Goal: Task Accomplishment & Management: Use online tool/utility

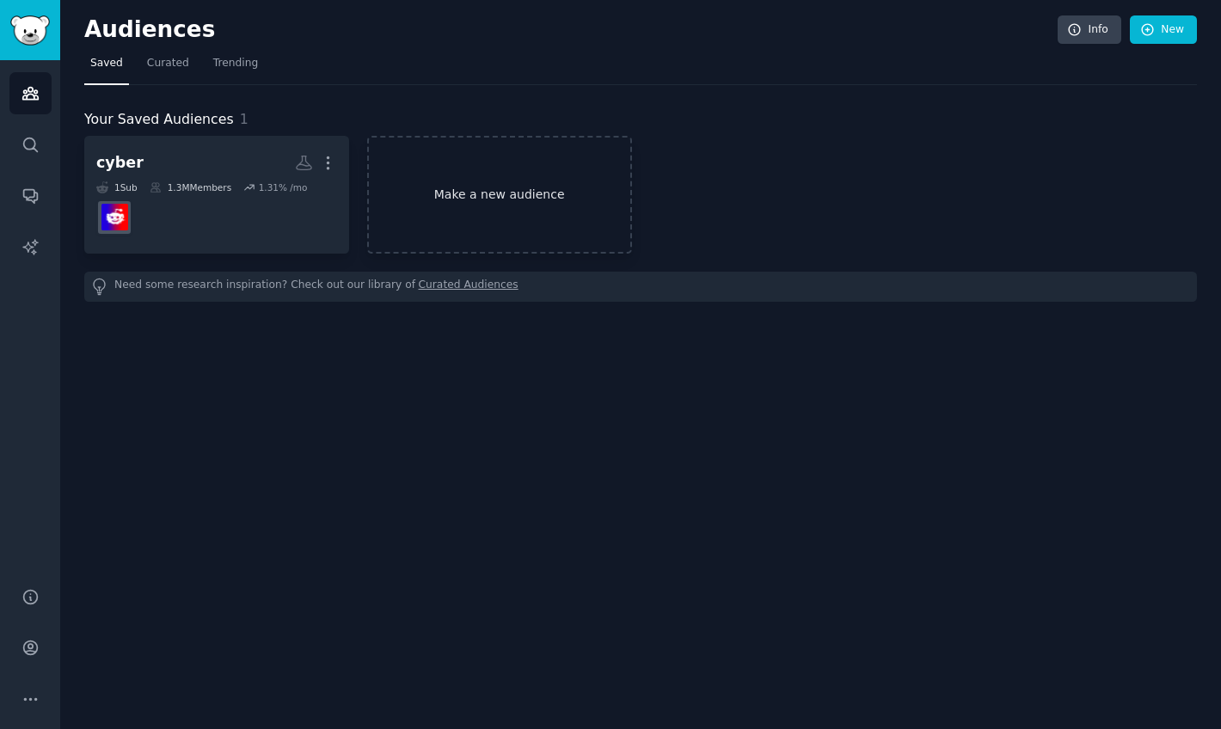
click at [497, 190] on link "Make a new audience" at bounding box center [499, 195] width 265 height 118
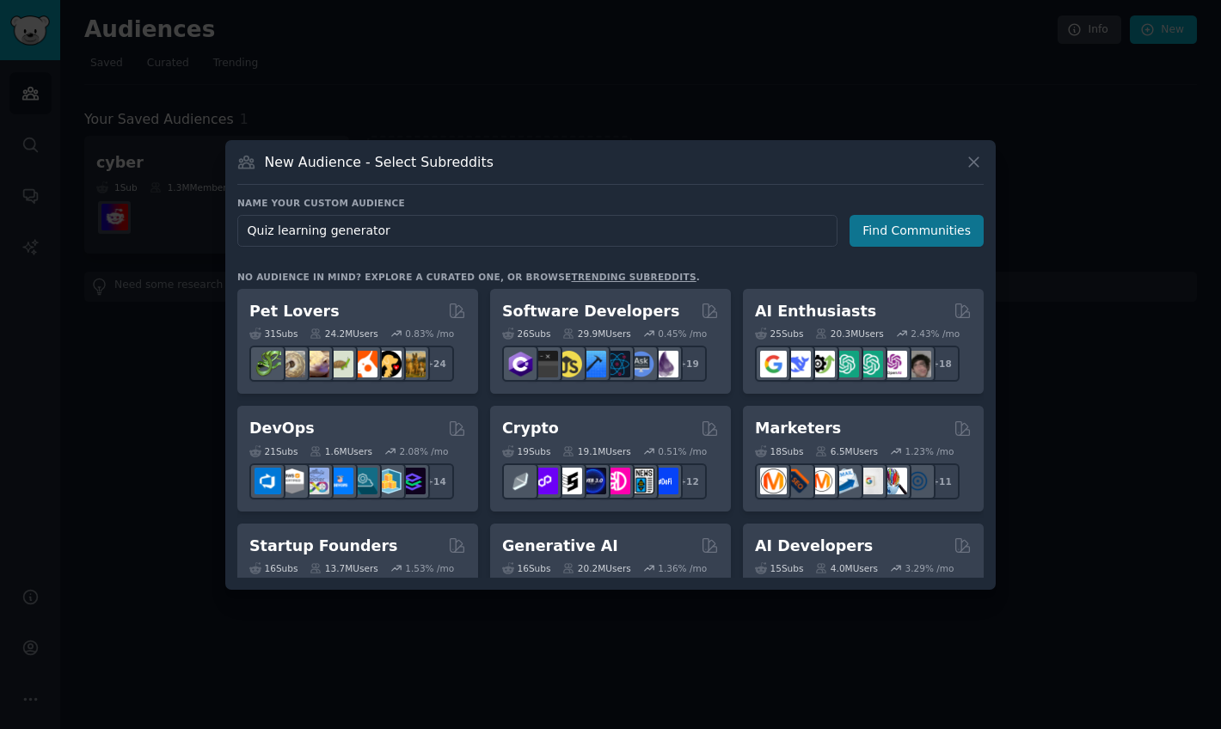
type input "Quiz learning generator"
click at [869, 234] on button "Find Communities" at bounding box center [917, 231] width 134 height 32
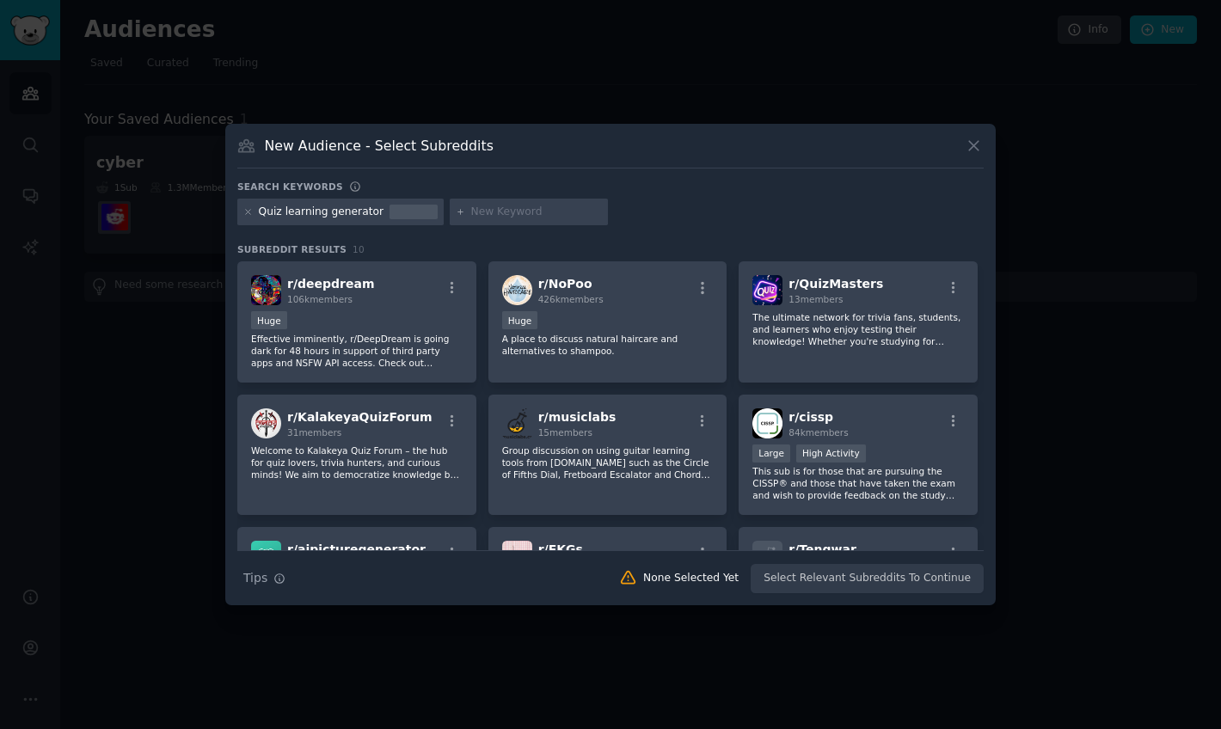
click at [369, 216] on div "Quiz learning generator" at bounding box center [322, 212] width 126 height 15
click at [327, 213] on div "Quiz learning generator" at bounding box center [322, 212] width 126 height 15
click at [245, 212] on icon at bounding box center [247, 211] width 9 height 9
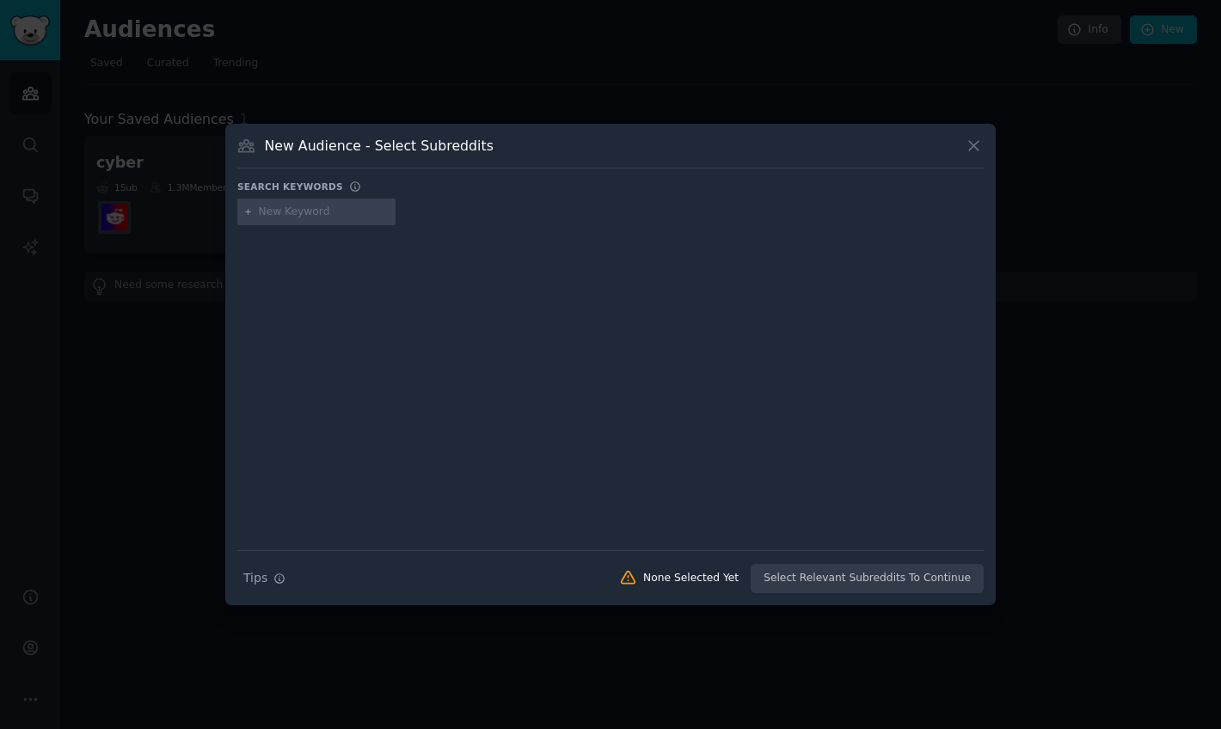
click at [300, 215] on input "text" at bounding box center [324, 212] width 131 height 15
type input "quiz"
type input "Ai"
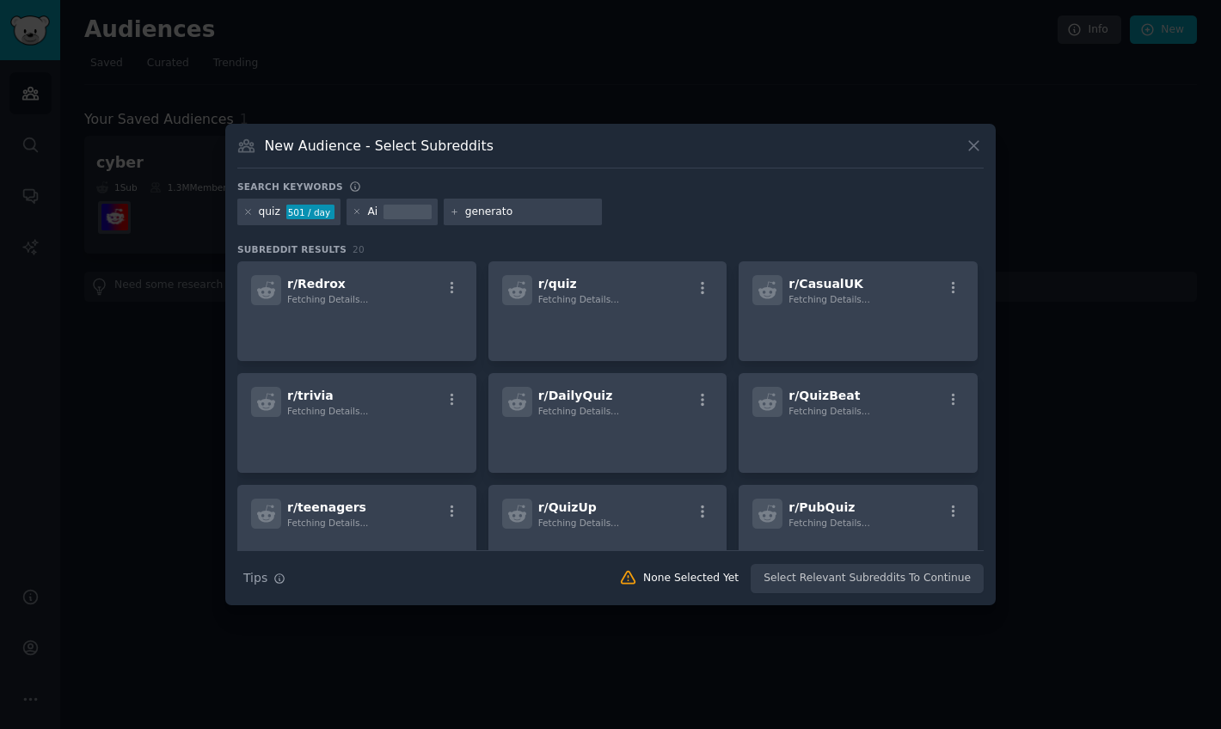
type input "generator"
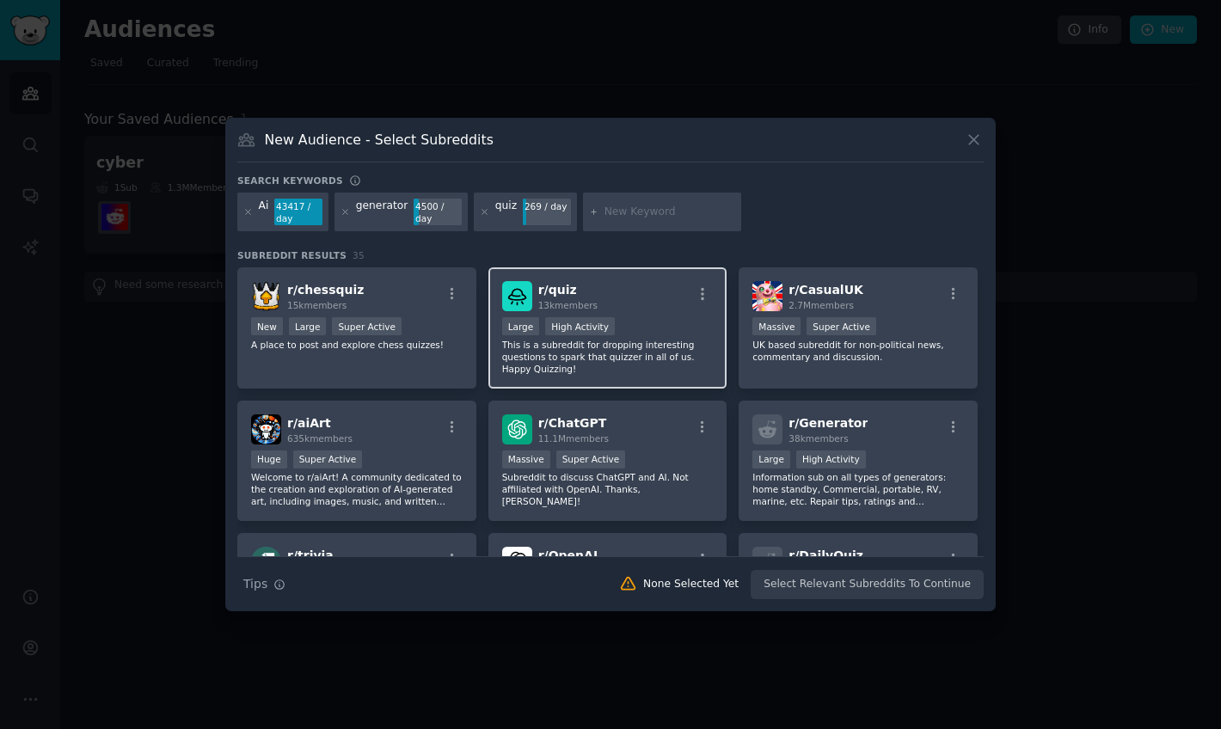
click at [557, 298] on h2 "r/ quiz 13k members" at bounding box center [567, 296] width 59 height 30
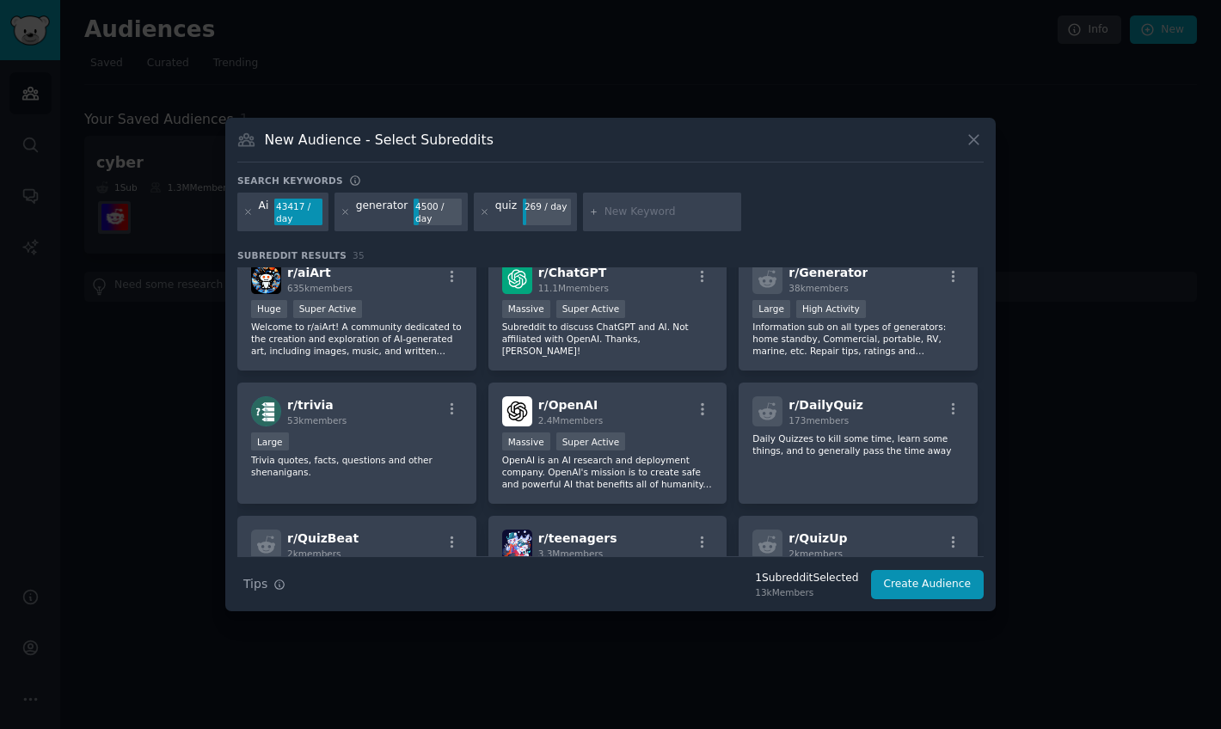
scroll to position [153, 0]
click at [483, 212] on icon at bounding box center [485, 212] width 4 height 4
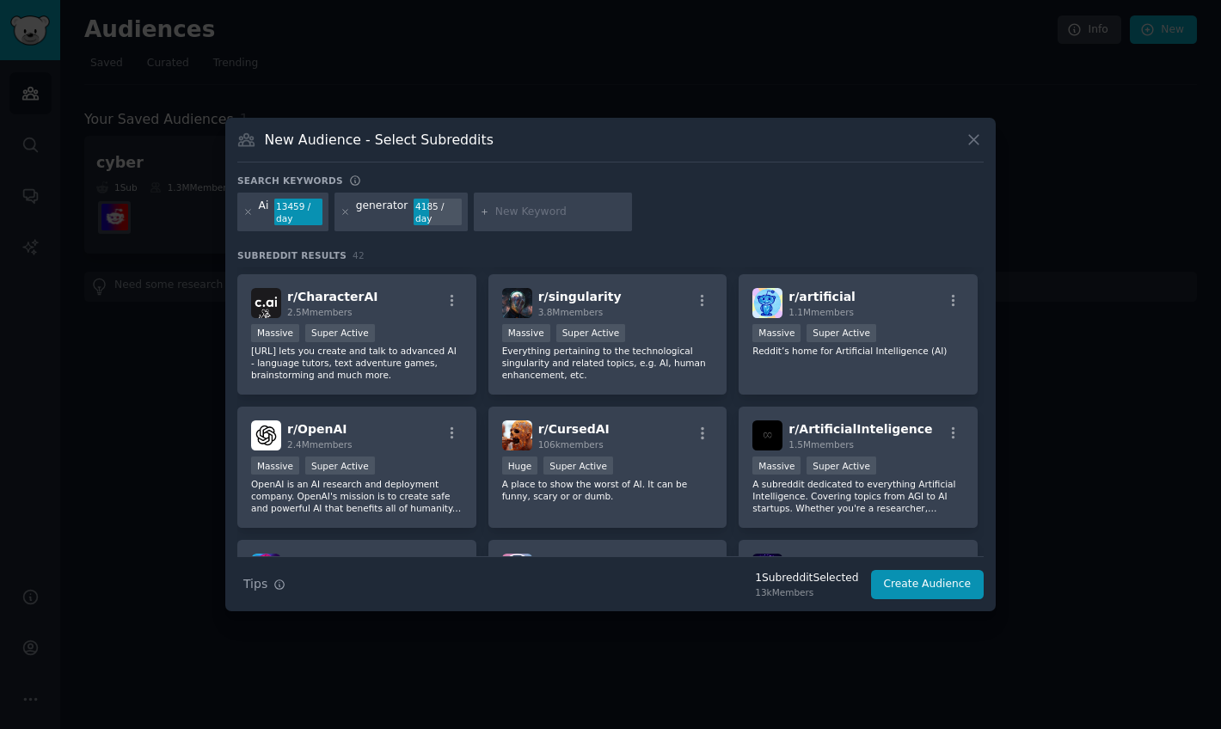
scroll to position [124, 0]
click at [538, 212] on input "text" at bounding box center [560, 212] width 131 height 15
type input "quiz"
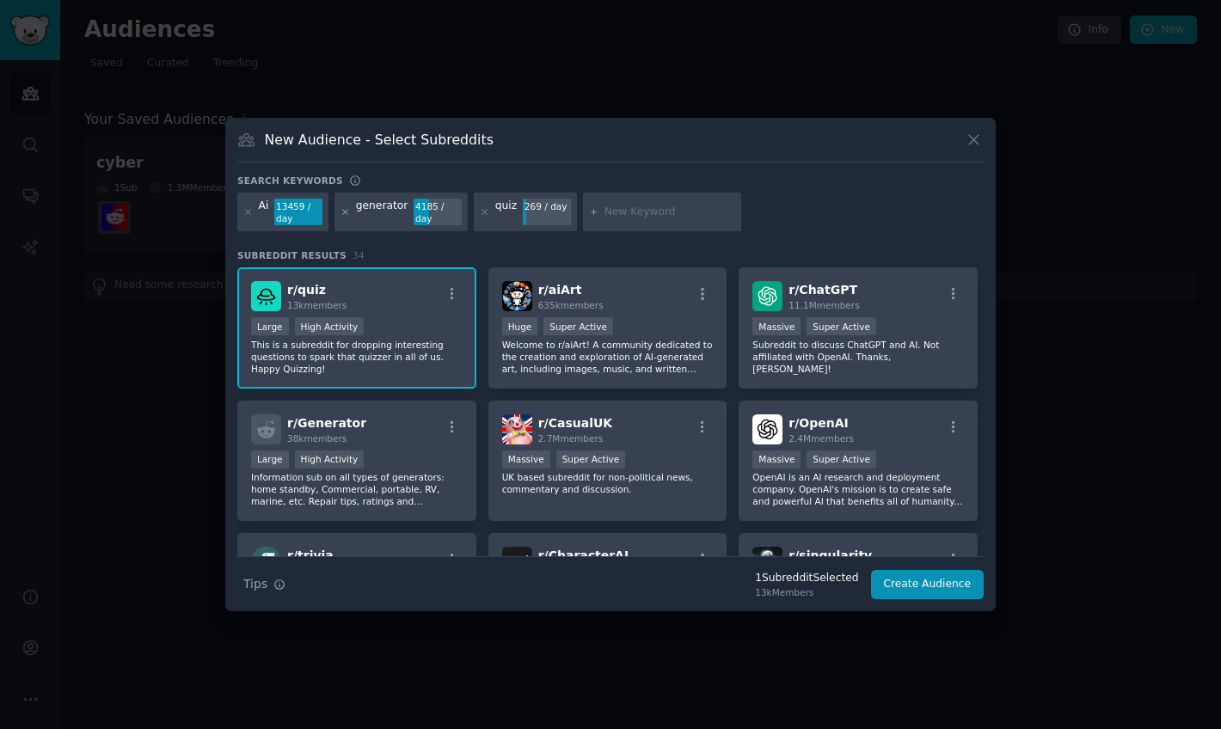
click at [348, 213] on icon at bounding box center [345, 211] width 9 height 9
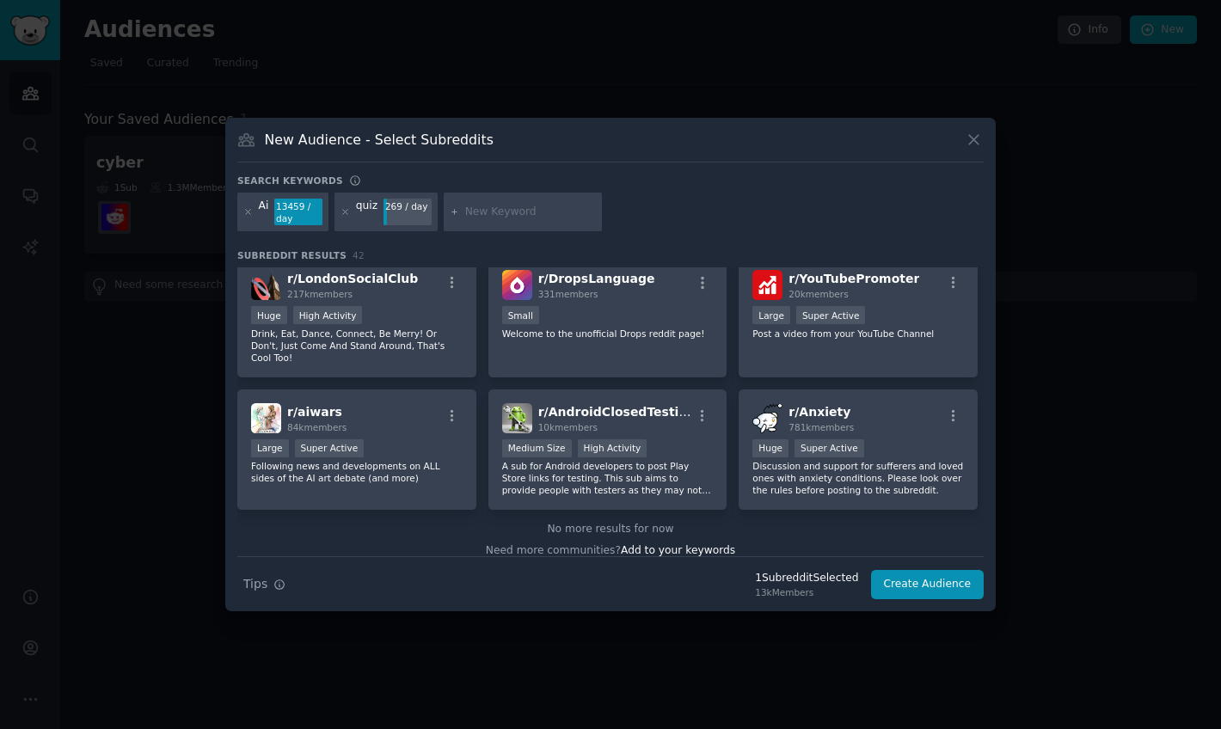
scroll to position [1608, 0]
click at [481, 217] on input "text" at bounding box center [530, 212] width 131 height 15
click at [346, 215] on icon at bounding box center [345, 211] width 9 height 9
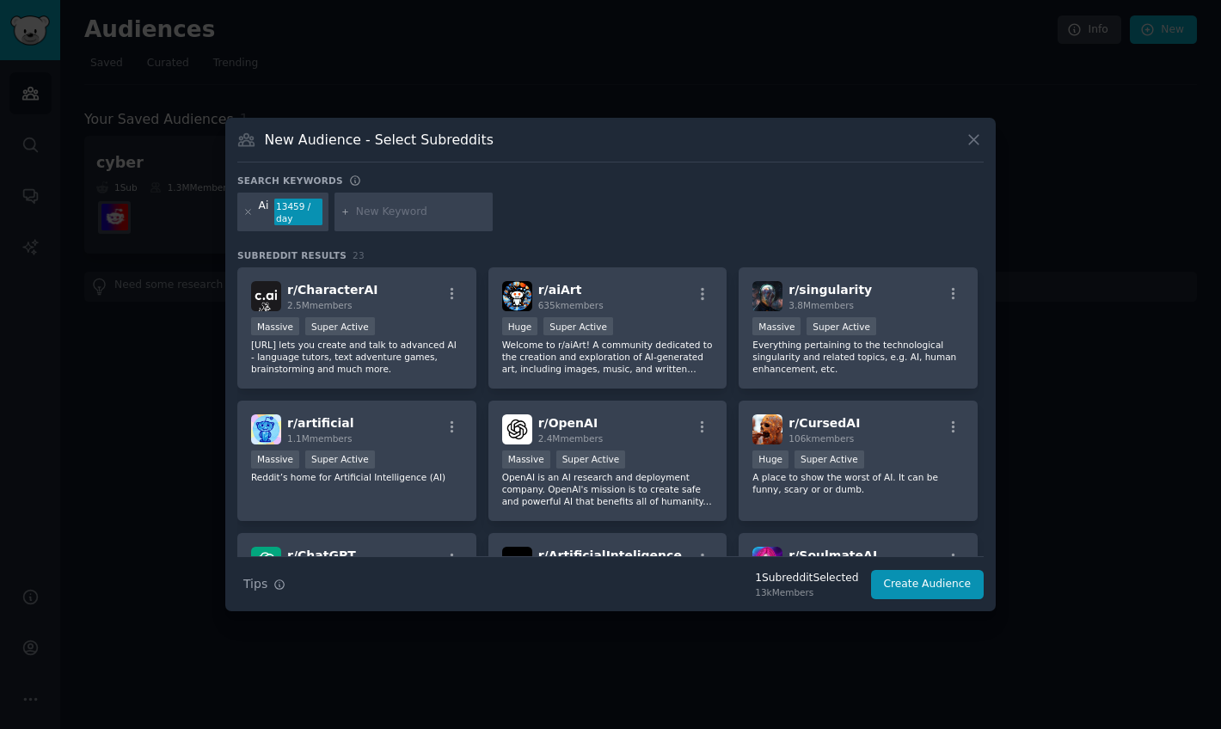
click at [415, 211] on input "text" at bounding box center [421, 212] width 131 height 15
type input "saas"
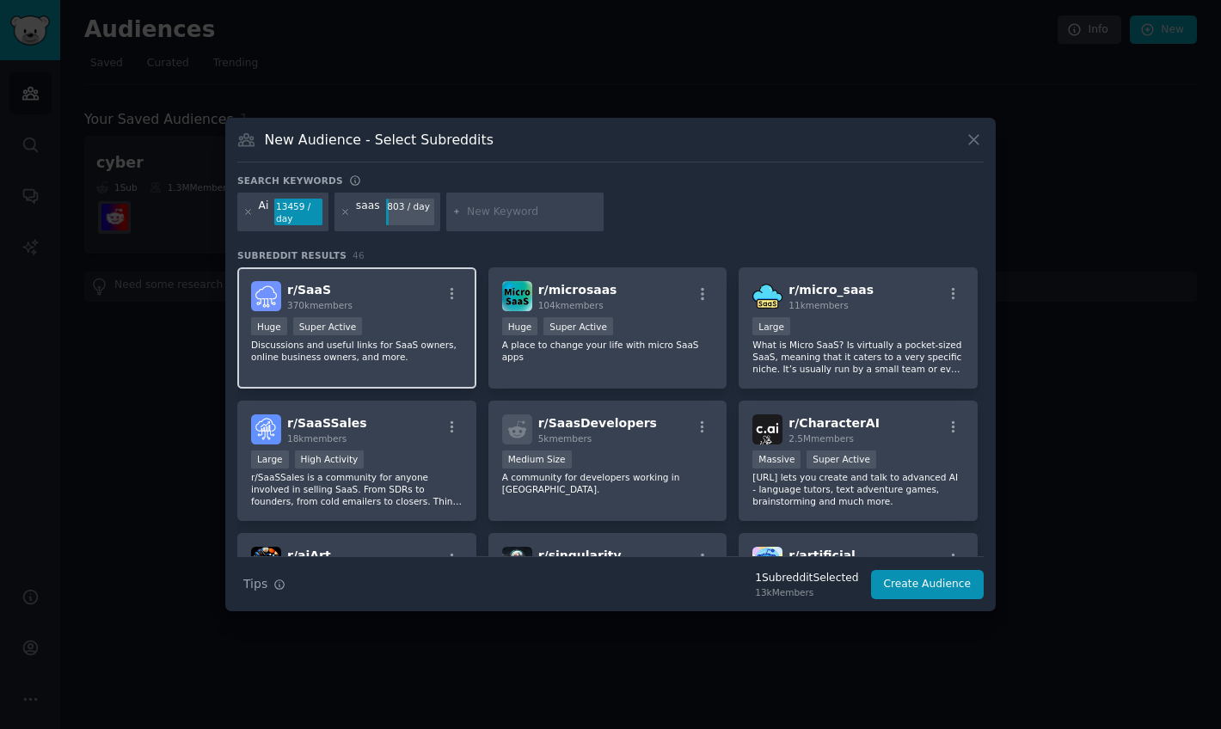
click at [427, 286] on div "r/ SaaS 370k members" at bounding box center [357, 296] width 212 height 30
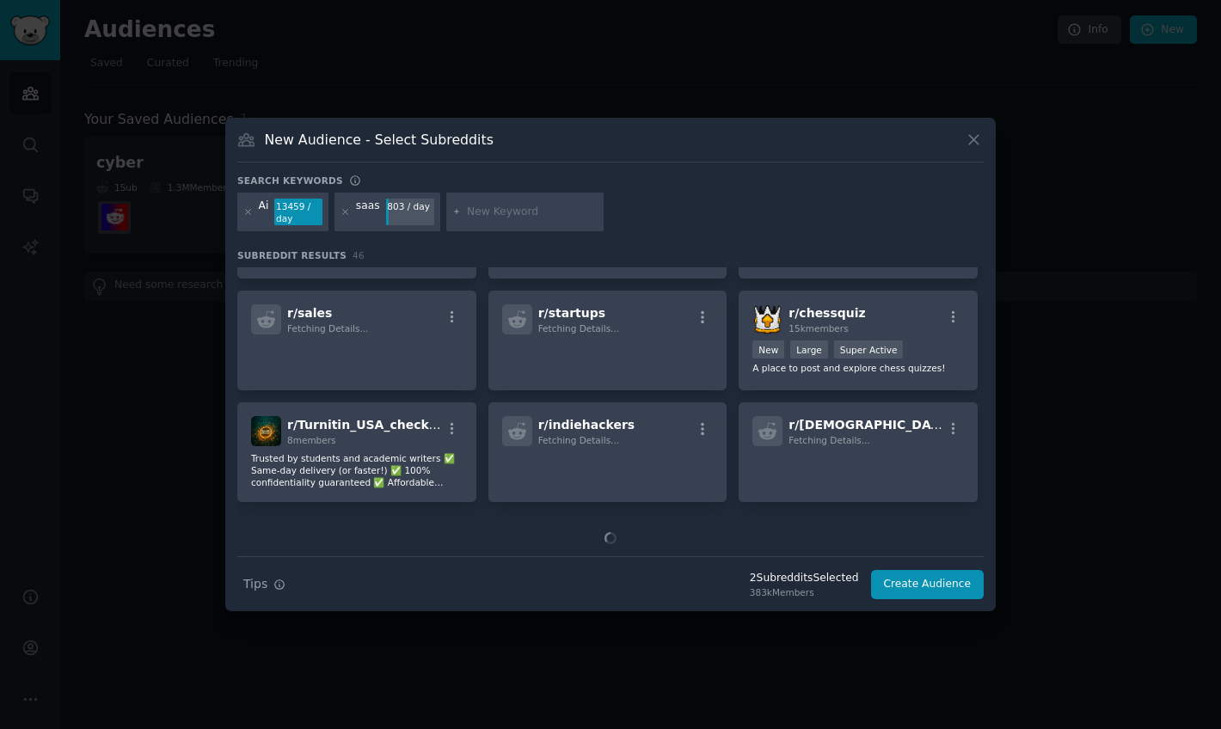
scroll to position [776, 0]
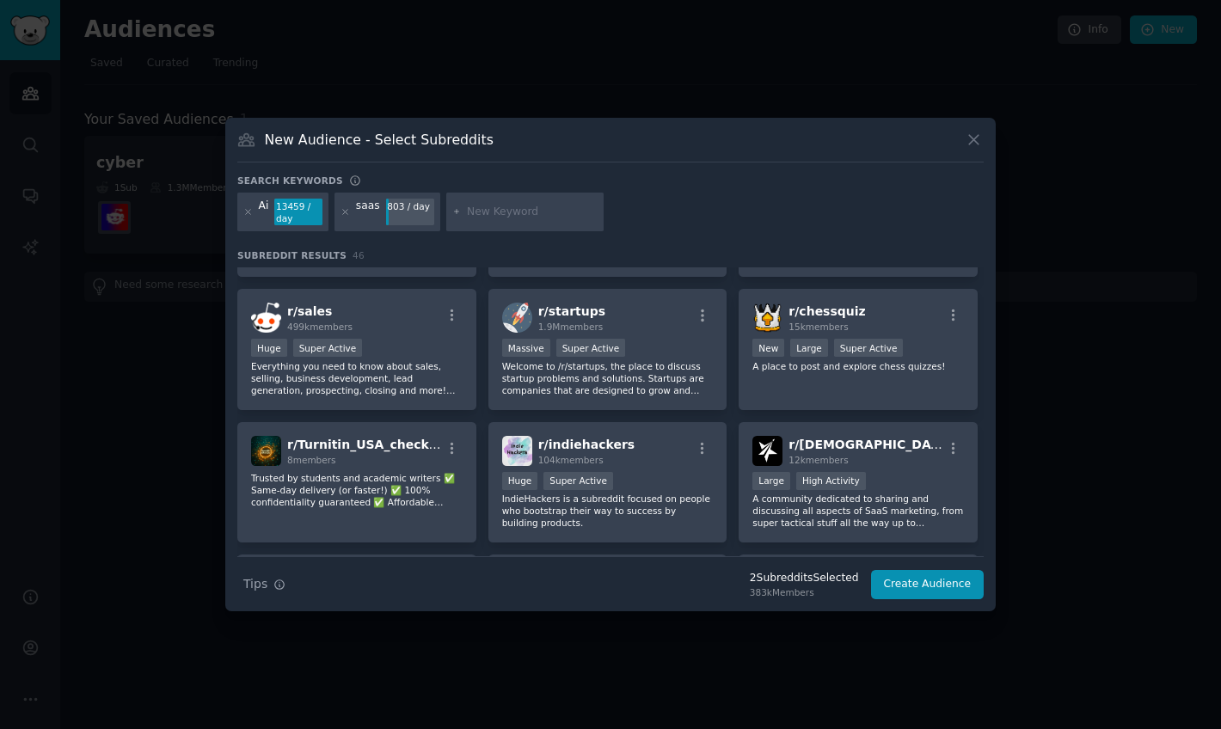
click at [483, 207] on input "text" at bounding box center [532, 212] width 131 height 15
type input "learning"
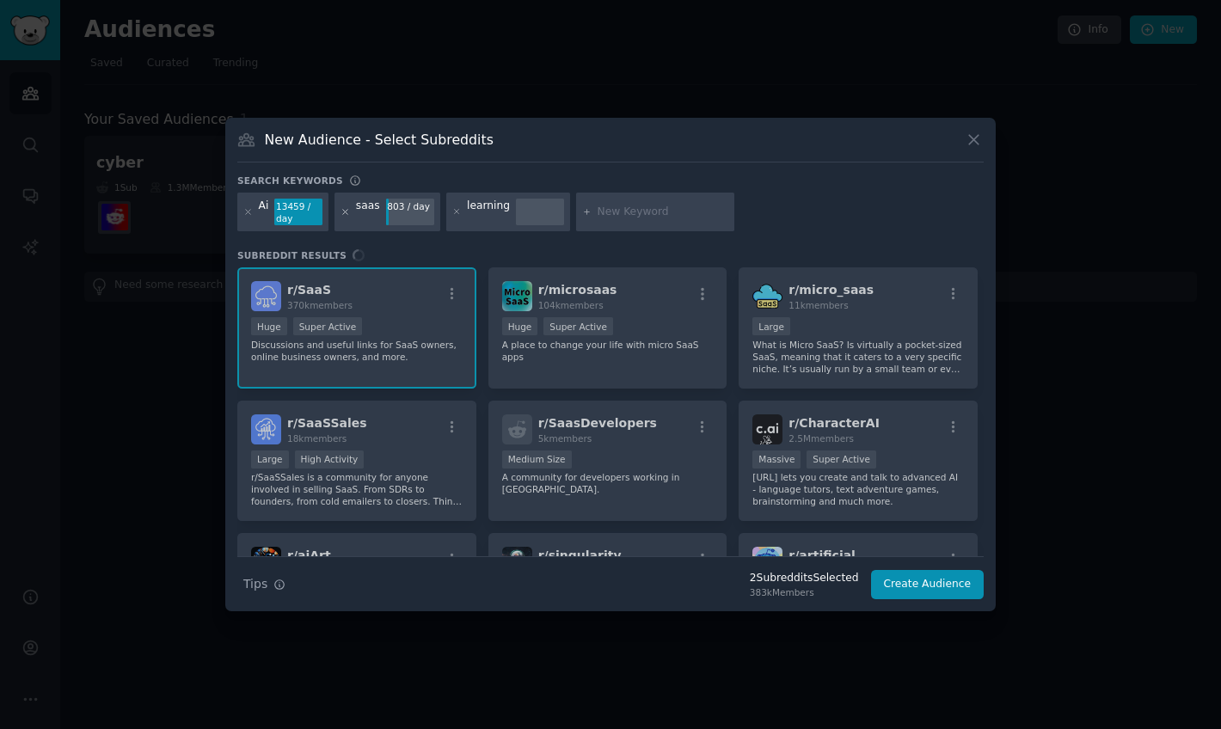
click at [343, 216] on icon at bounding box center [345, 211] width 9 height 9
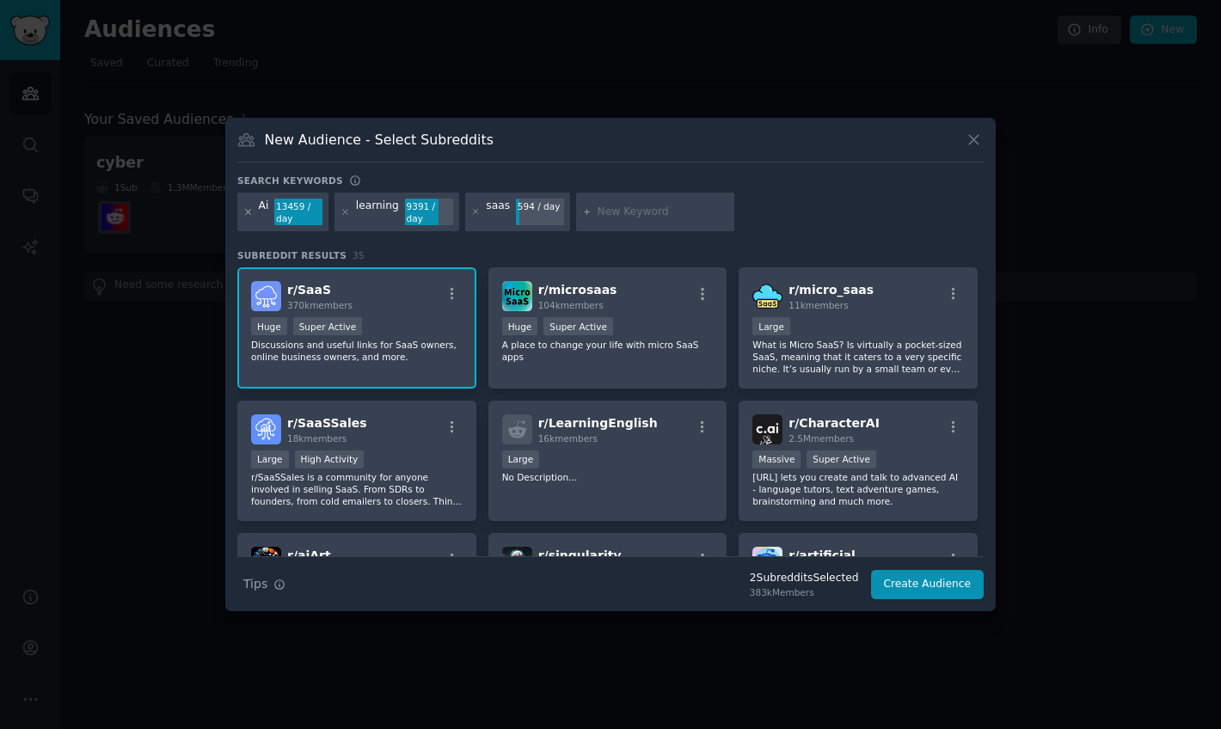
click at [250, 214] on icon at bounding box center [248, 212] width 4 height 4
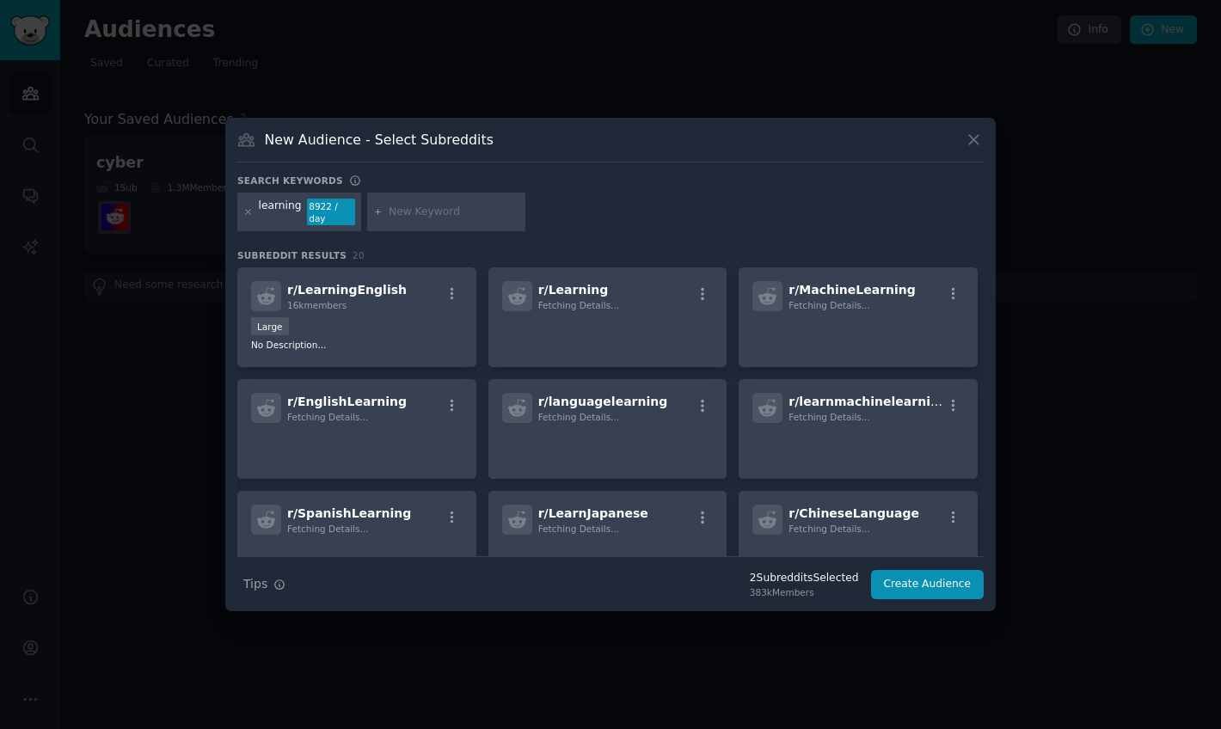
click at [454, 224] on div at bounding box center [446, 213] width 158 height 40
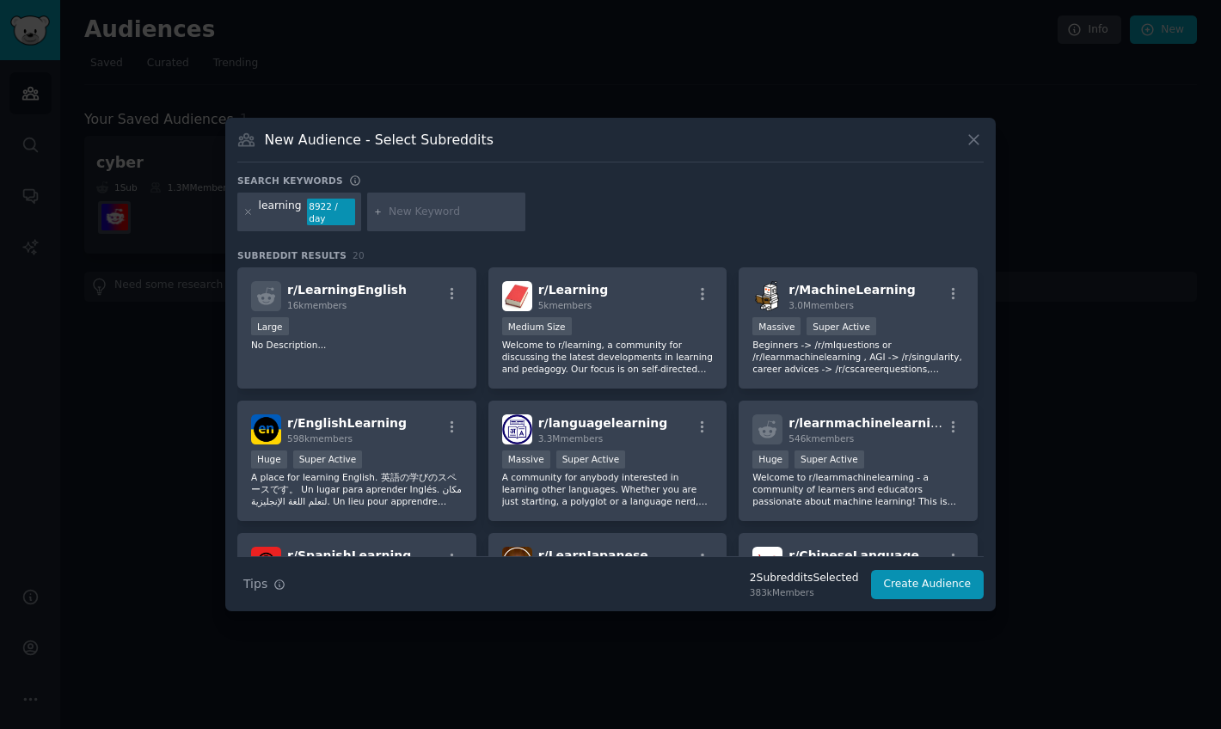
click at [467, 203] on div at bounding box center [446, 213] width 158 height 40
click at [453, 206] on input "text" at bounding box center [454, 212] width 131 height 15
type input "t"
type input "students"
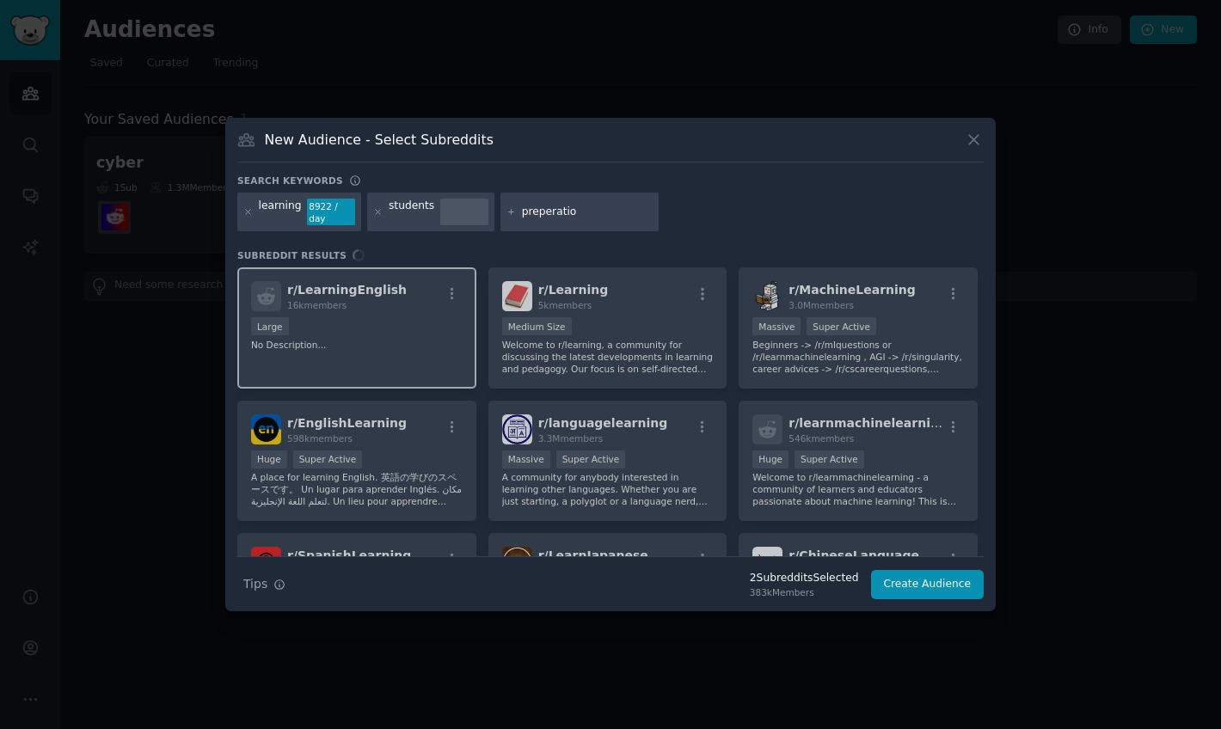
type input "preperation"
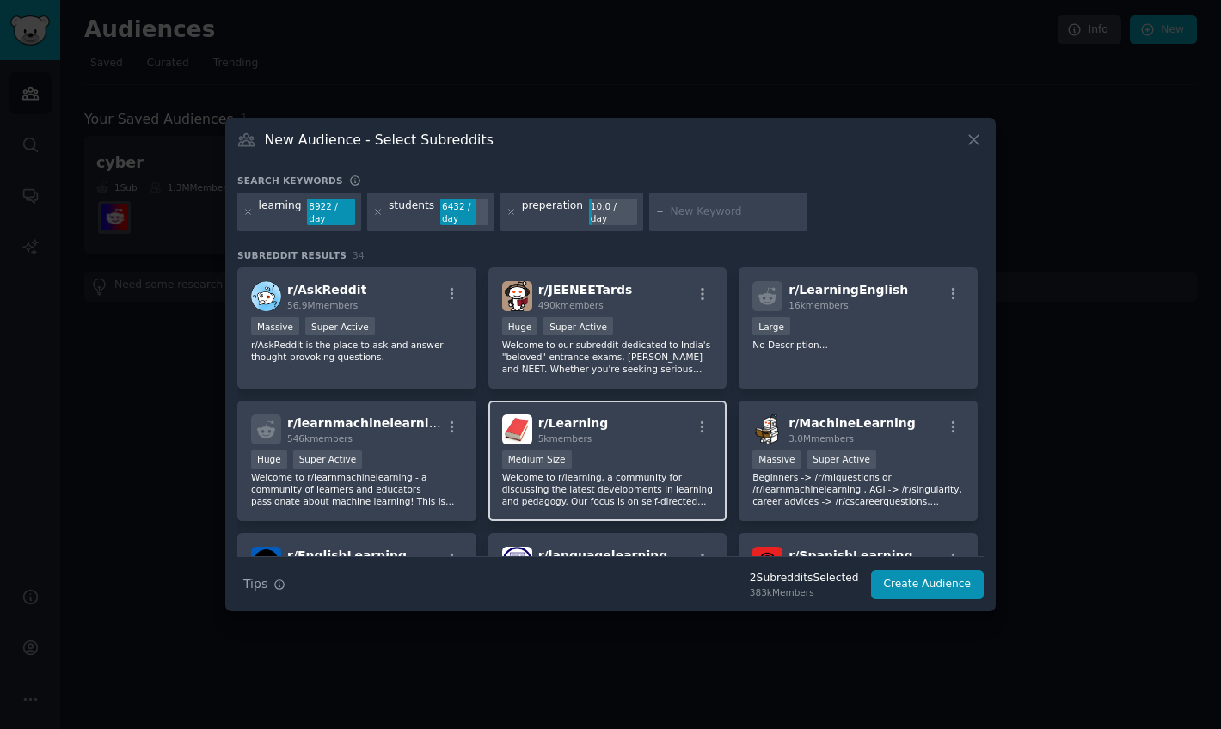
click at [620, 444] on div "r/ Learning 5k members Medium Size Welcome to r/learning, a community for discu…" at bounding box center [608, 461] width 239 height 121
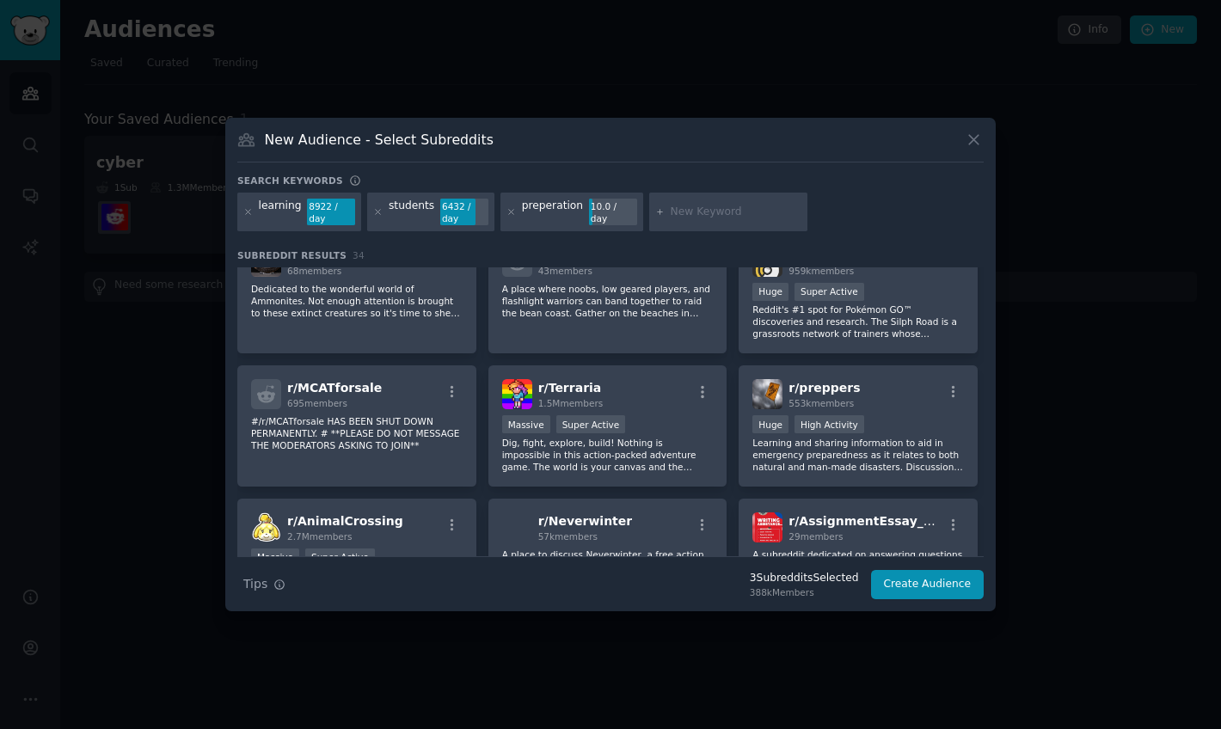
scroll to position [967, 0]
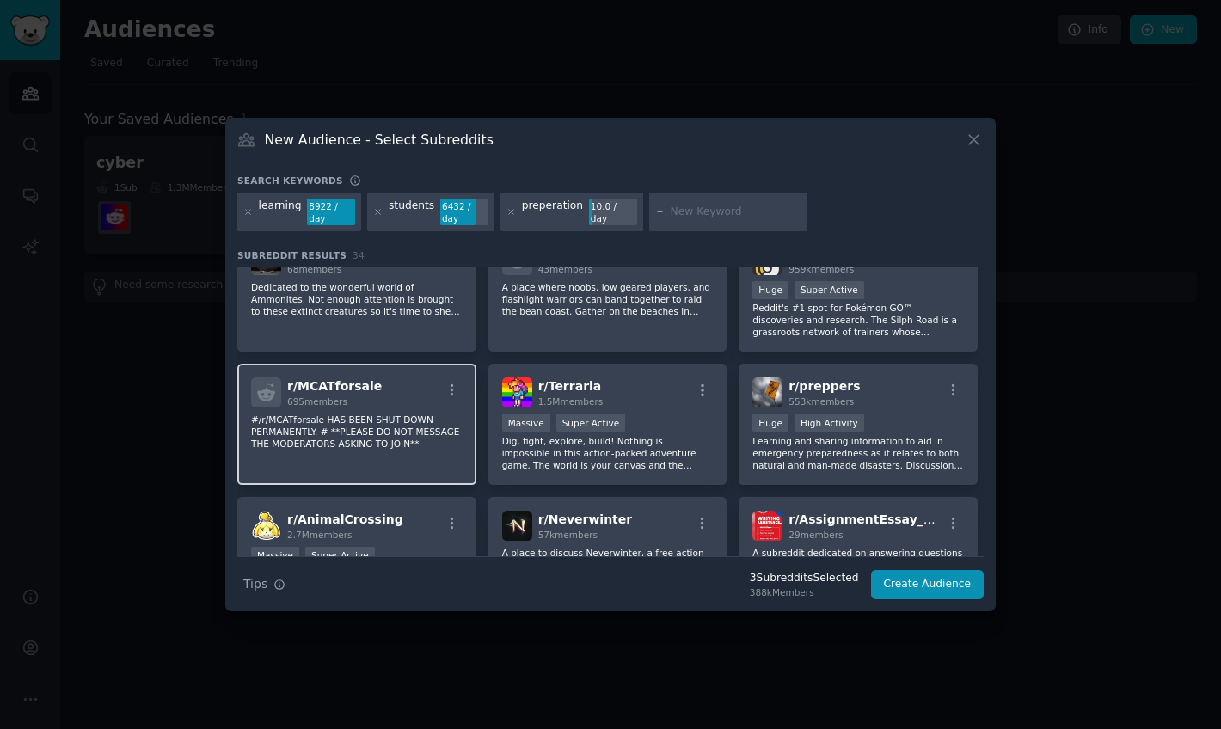
click at [391, 438] on p "#/r/MCATforsale HAS BEEN SHUT DOWN PERMANENTLY. # **PLEASE DO NOT MESSAGE THE M…" at bounding box center [357, 432] width 212 height 36
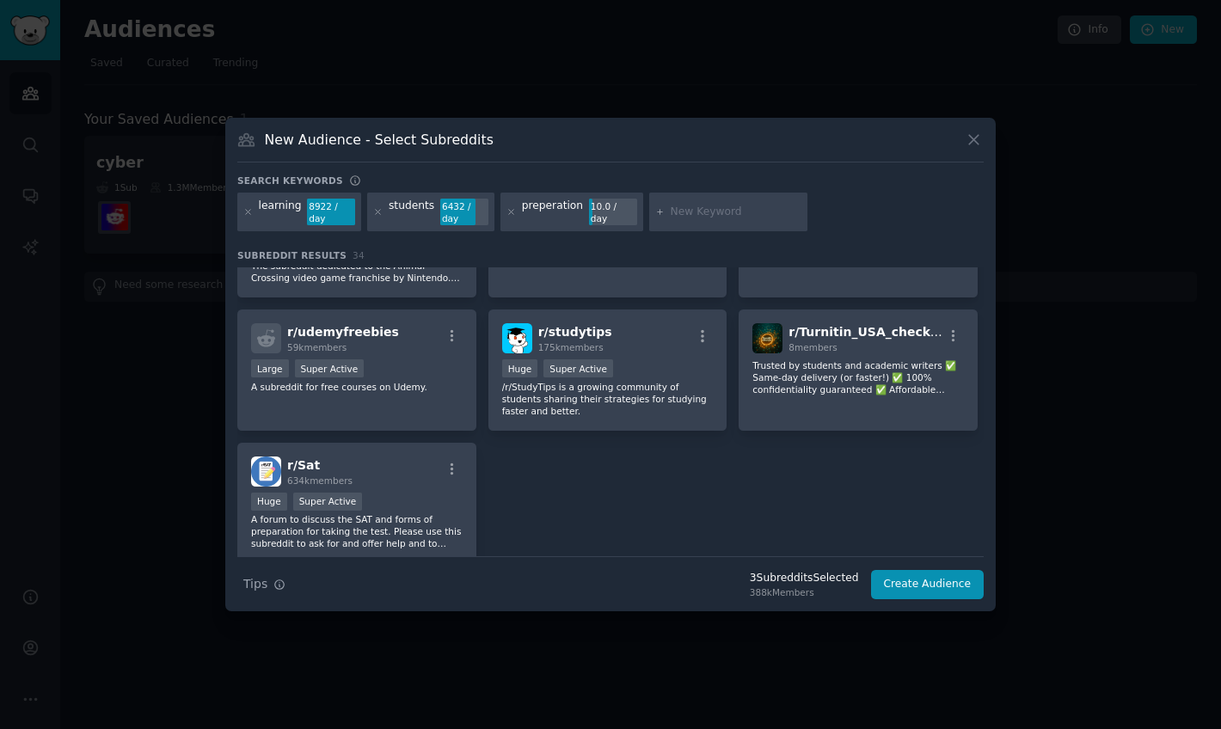
scroll to position [1313, 0]
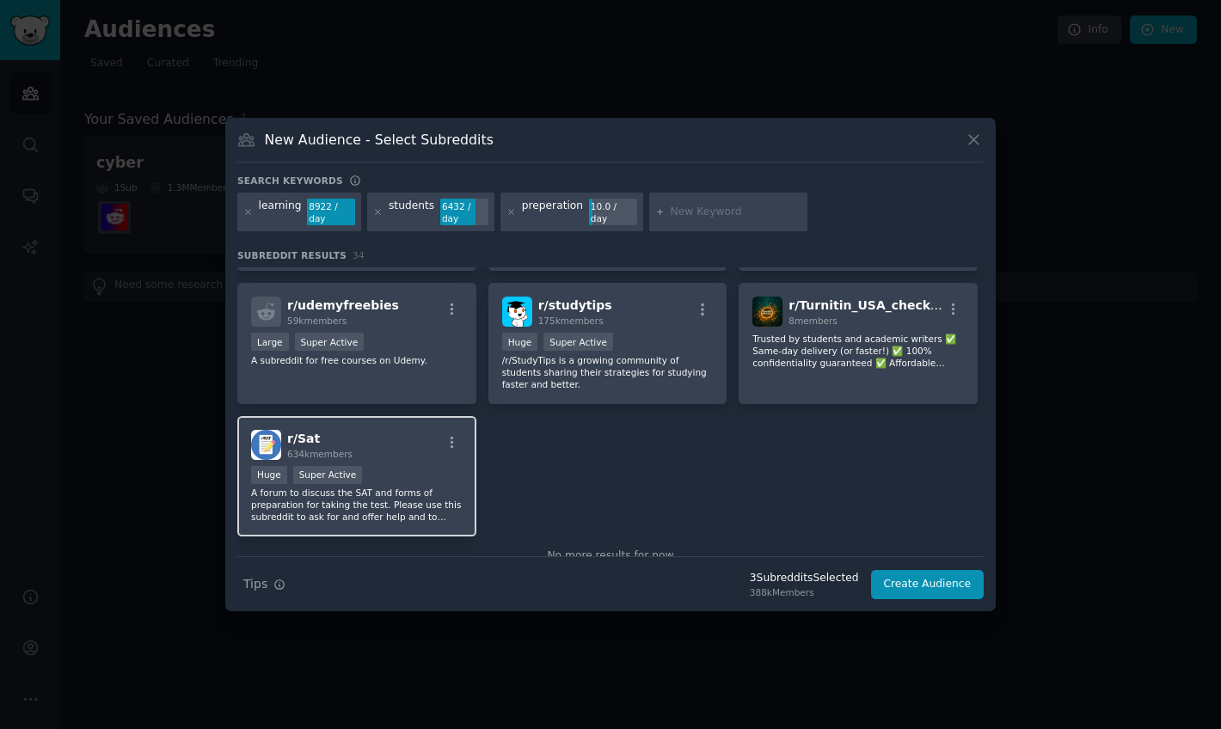
click at [397, 471] on div "Huge Super Active" at bounding box center [357, 477] width 212 height 22
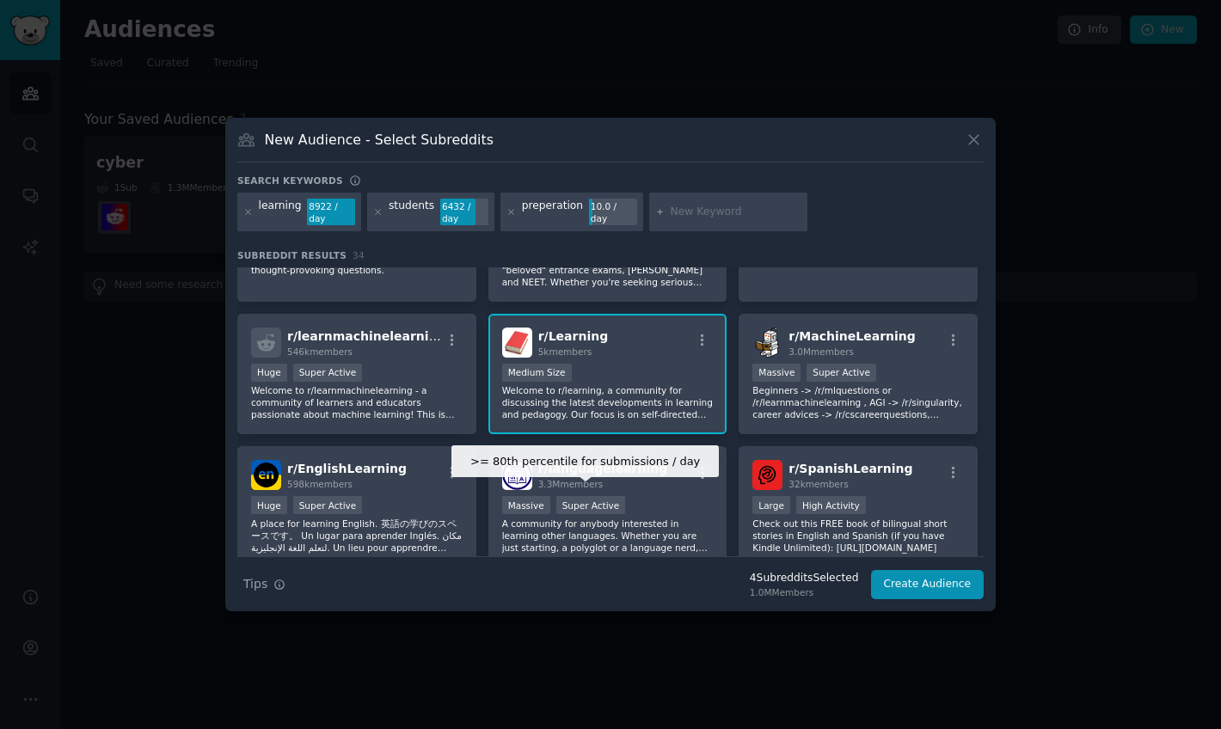
scroll to position [0, 0]
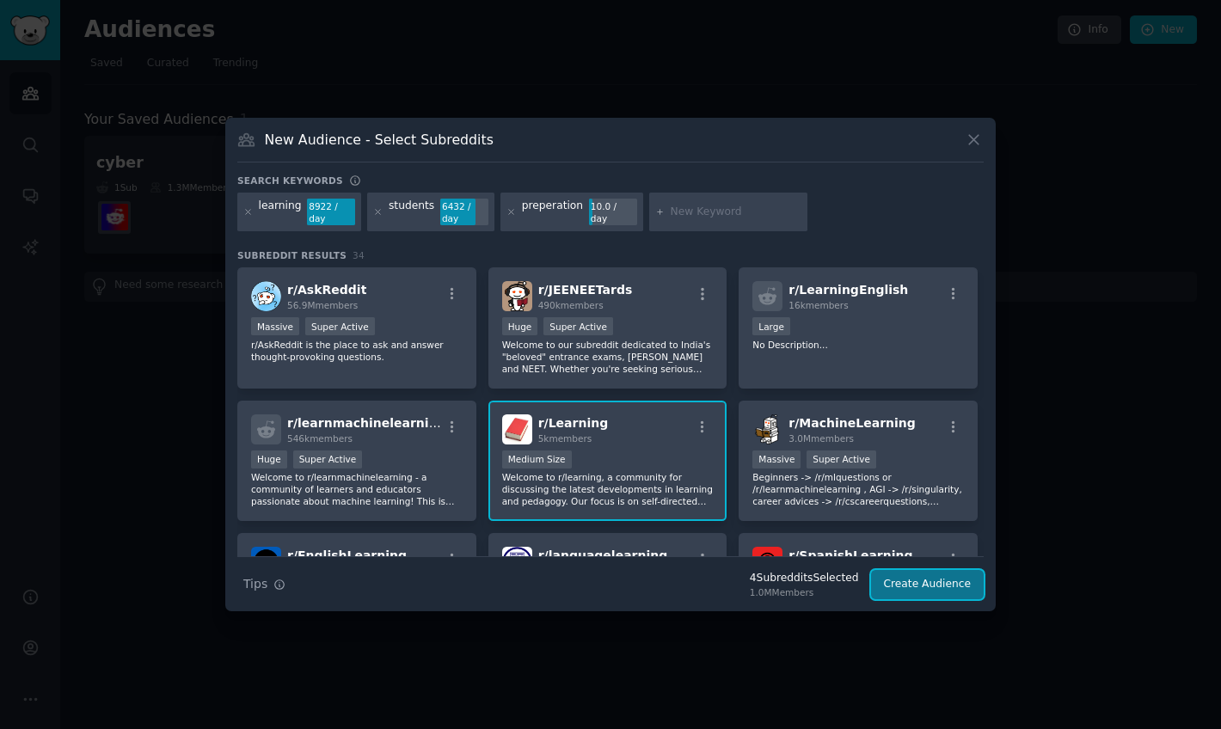
click at [930, 592] on button "Create Audience" at bounding box center [928, 584] width 114 height 29
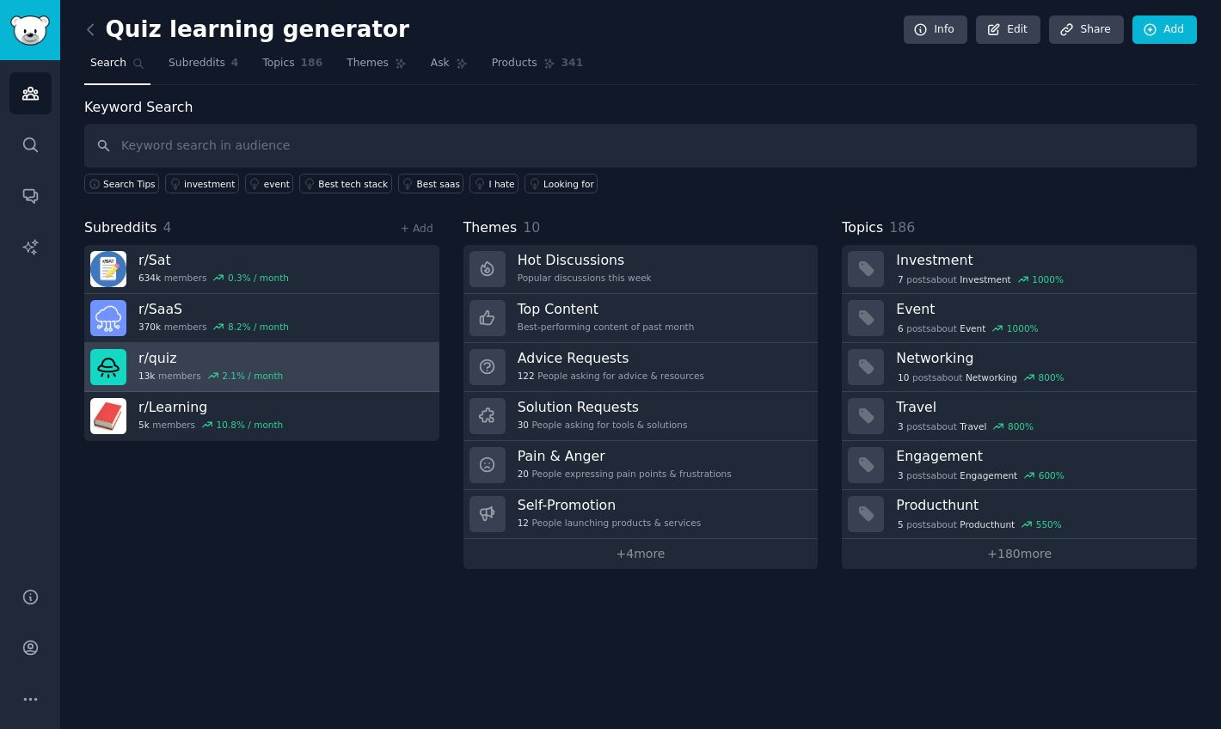
click at [313, 361] on link "r/ quiz 13k members 2.1 % / month" at bounding box center [261, 367] width 355 height 49
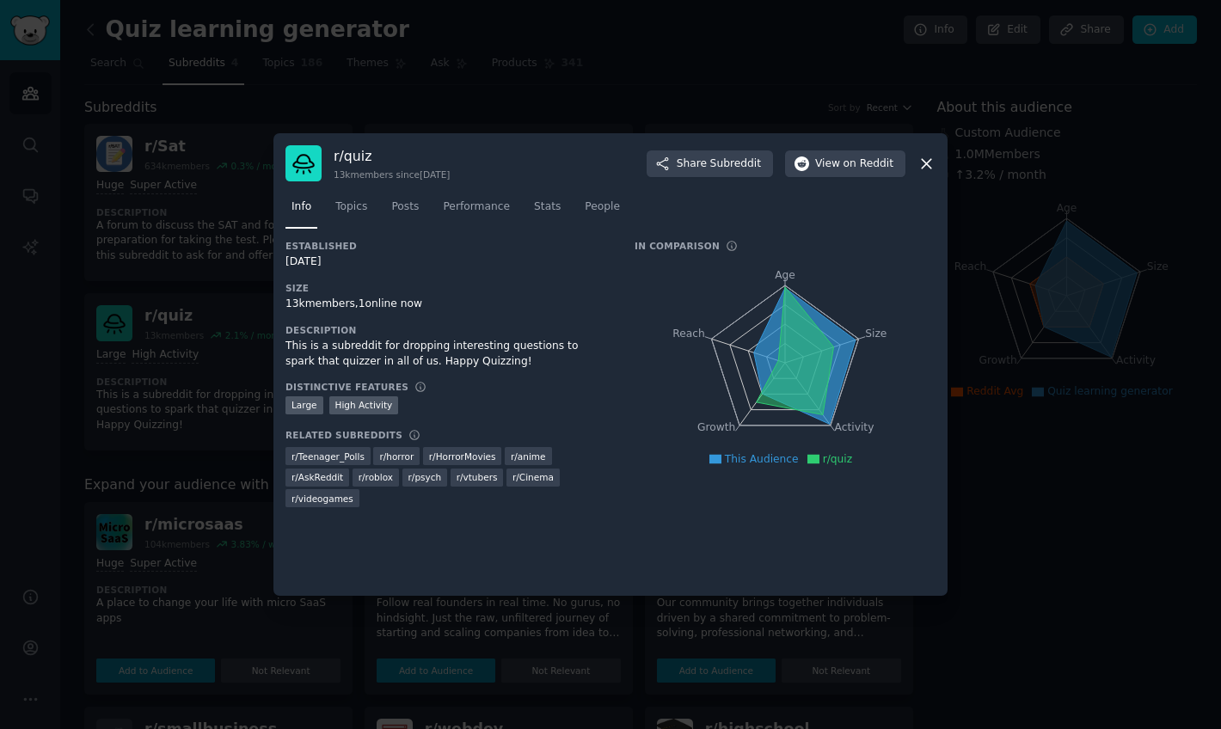
click at [784, 291] on icon at bounding box center [804, 356] width 101 height 136
click at [348, 212] on span "Topics" at bounding box center [351, 207] width 32 height 15
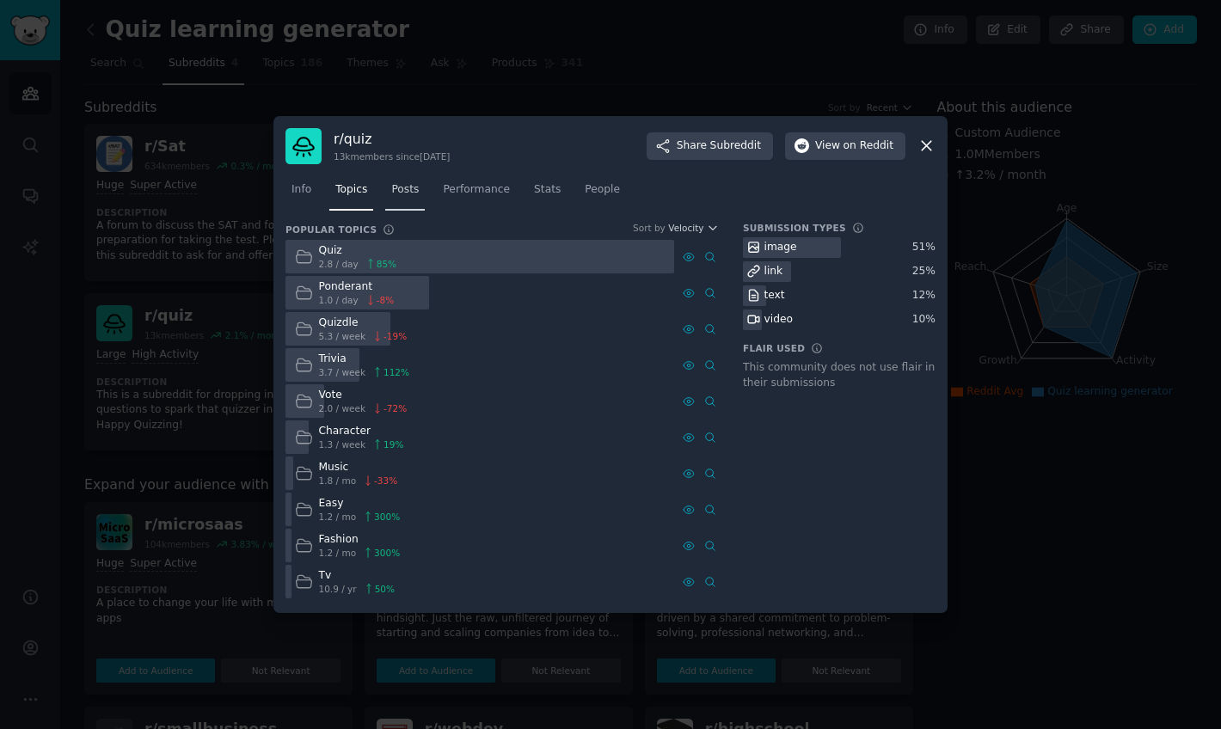
click at [410, 202] on link "Posts" at bounding box center [405, 193] width 40 height 35
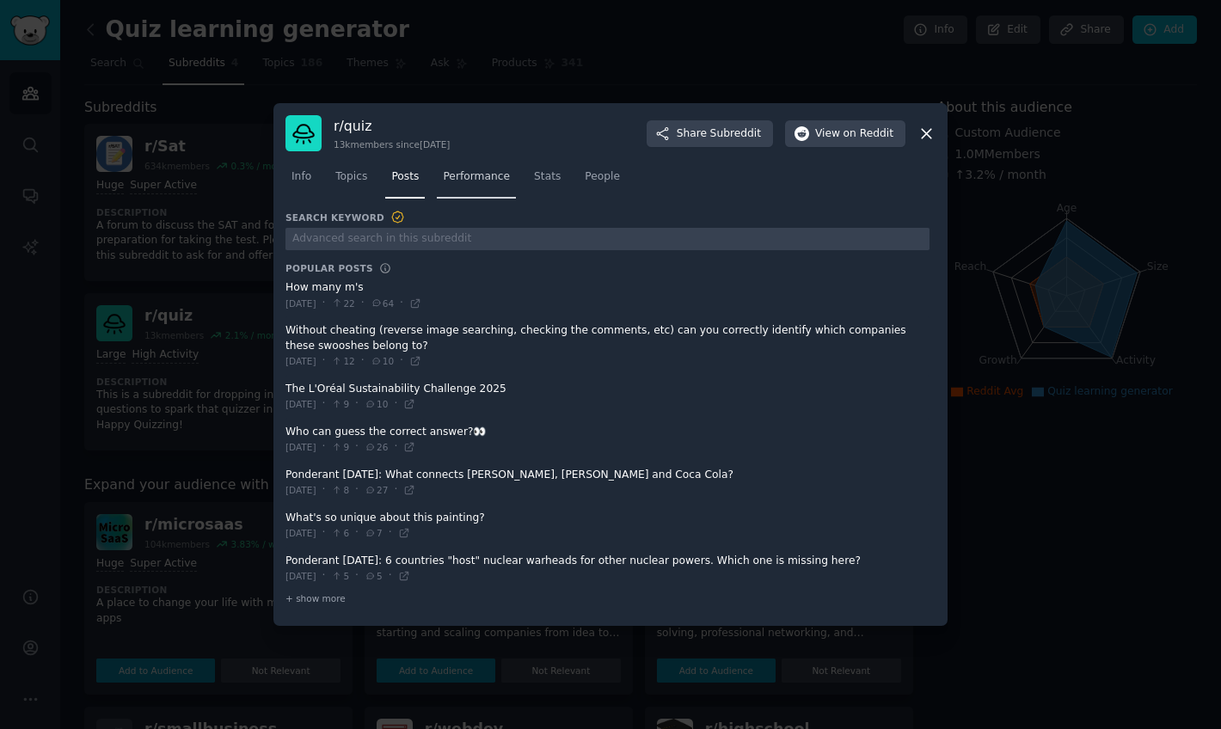
click at [476, 190] on link "Performance" at bounding box center [476, 180] width 79 height 35
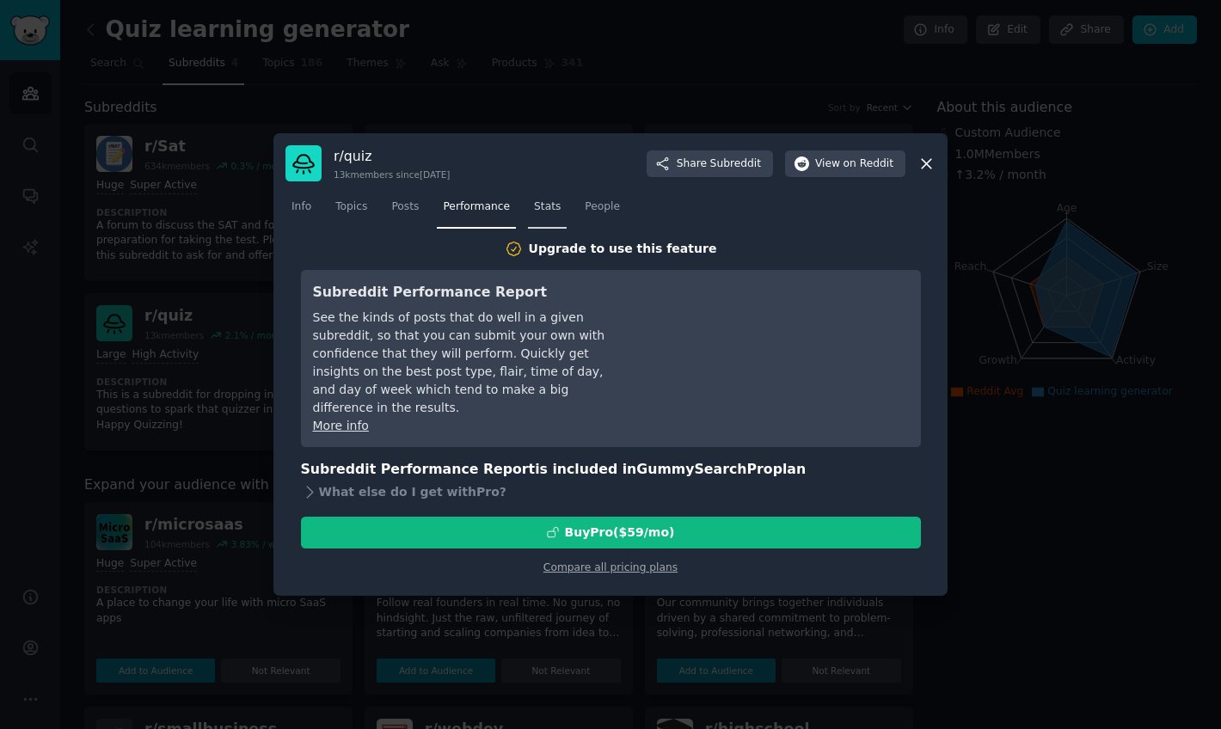
click at [538, 203] on span "Stats" at bounding box center [547, 207] width 27 height 15
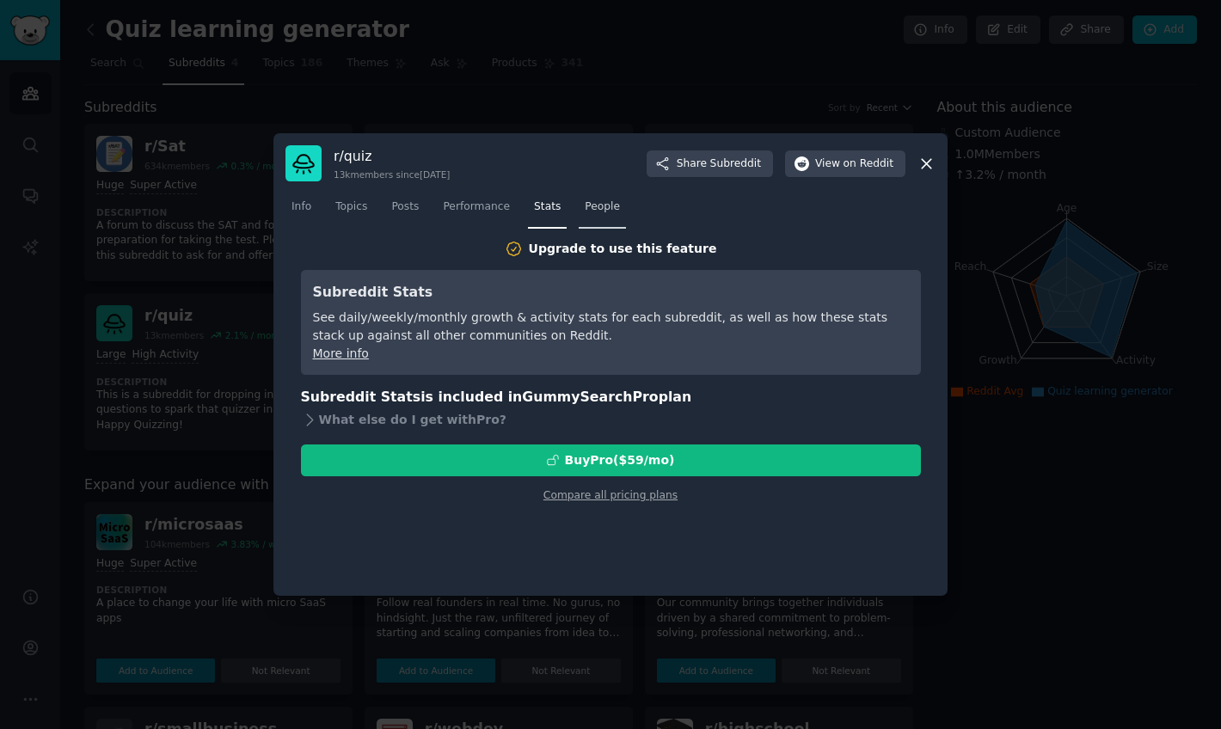
click at [591, 209] on span "People" at bounding box center [602, 207] width 35 height 15
click at [404, 208] on span "Posts" at bounding box center [405, 207] width 28 height 15
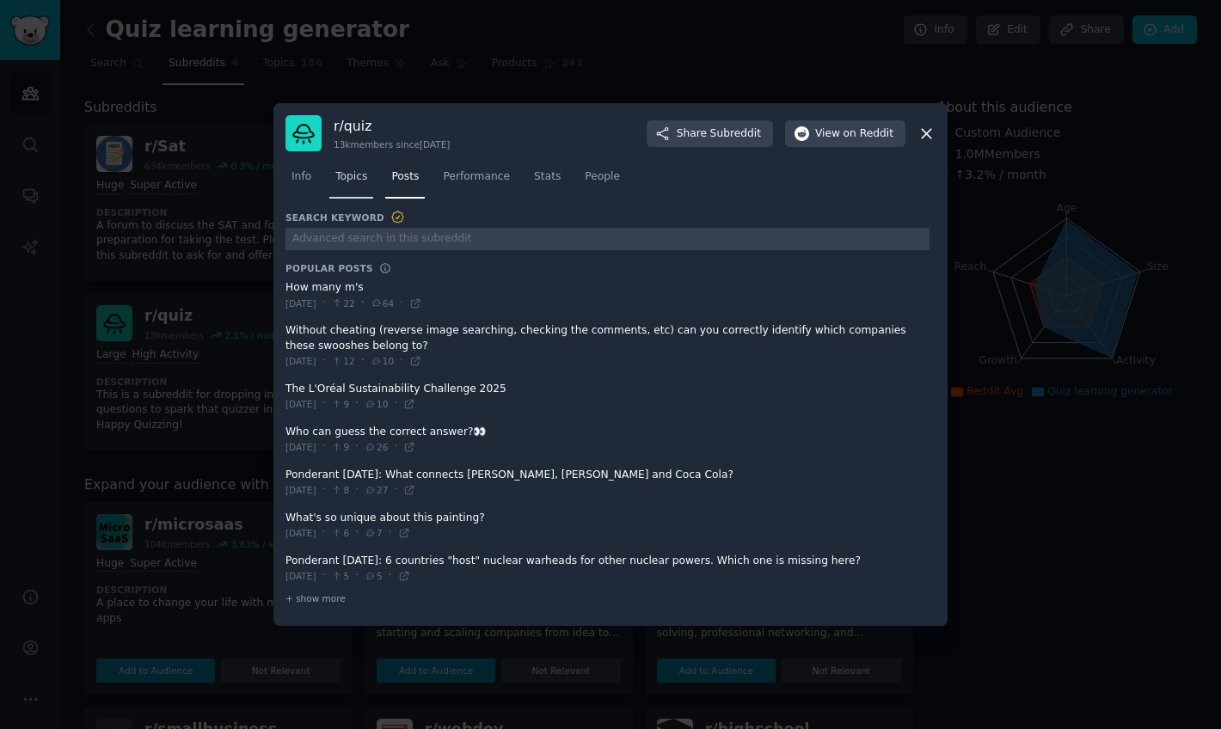
click at [353, 181] on span "Topics" at bounding box center [351, 176] width 32 height 15
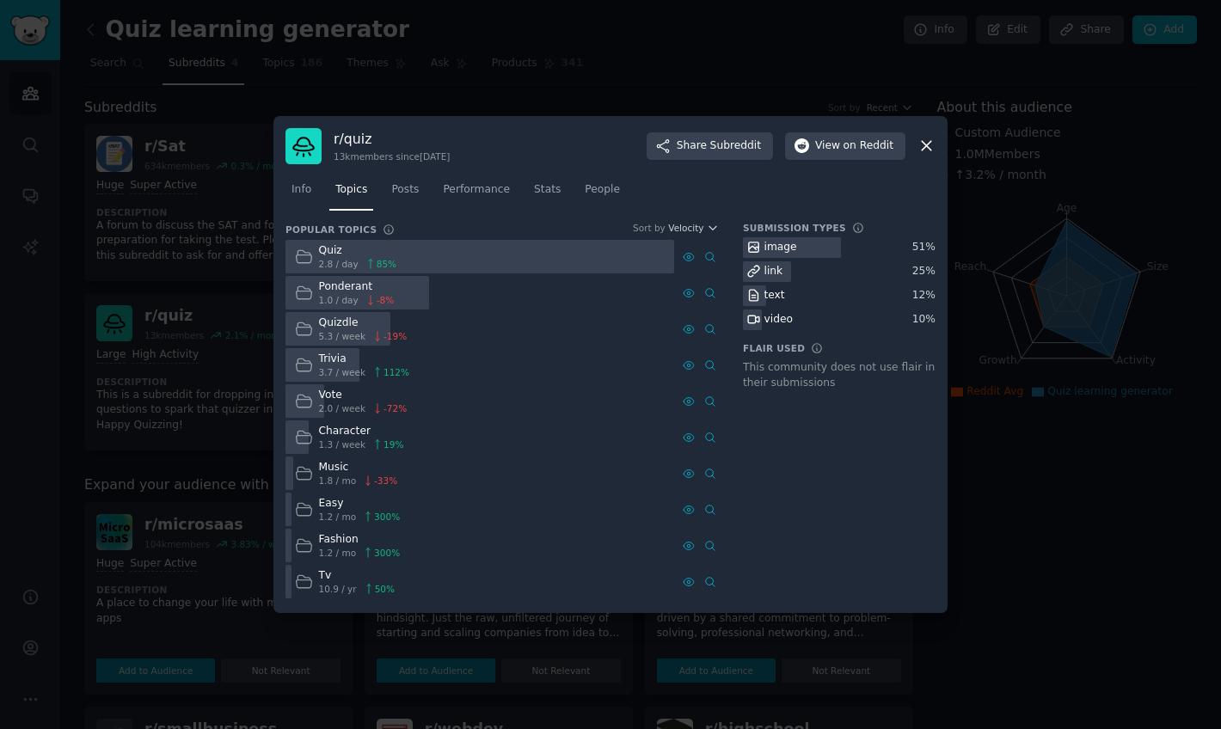
click at [927, 147] on icon at bounding box center [926, 146] width 9 height 9
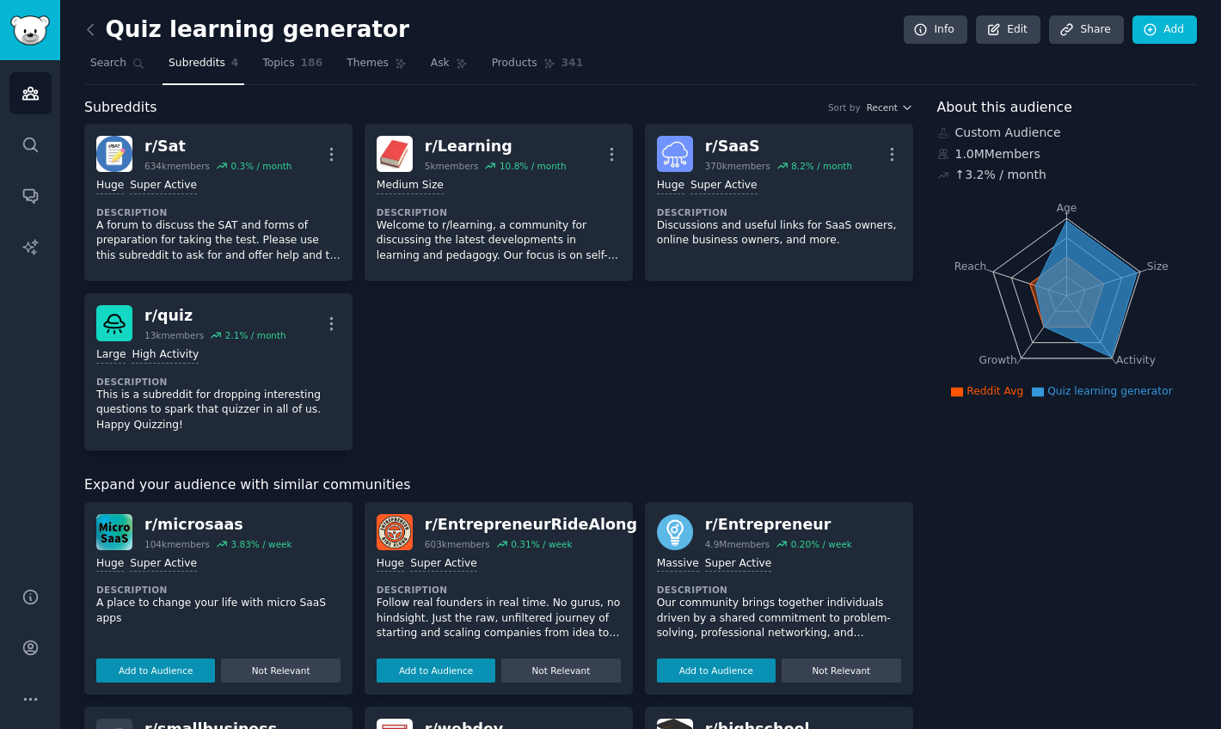
click at [344, 30] on h2 "Quiz learning generator" at bounding box center [246, 30] width 325 height 28
click at [1145, 24] on icon at bounding box center [1150, 29] width 11 height 11
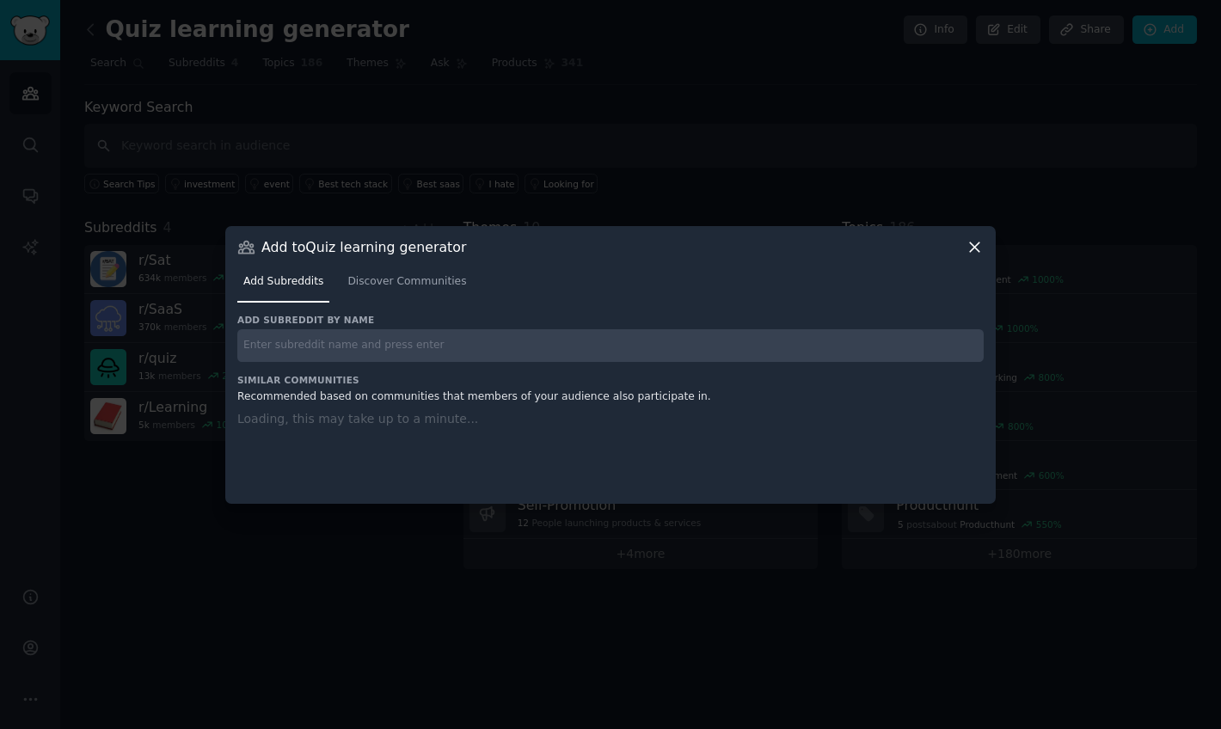
click at [487, 348] on div "Add subreddit by name Similar Communities Recommended based on communities that…" at bounding box center [610, 398] width 747 height 169
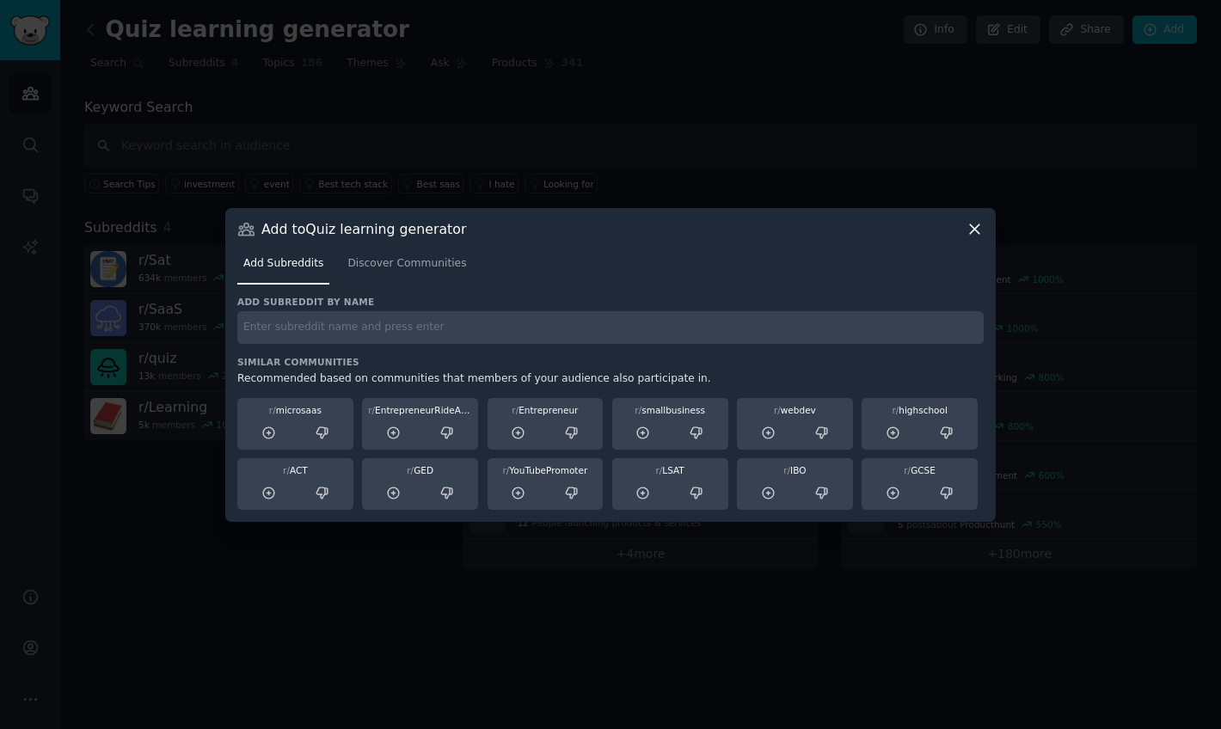
click at [458, 332] on input "text" at bounding box center [610, 328] width 747 height 34
type input "learning"
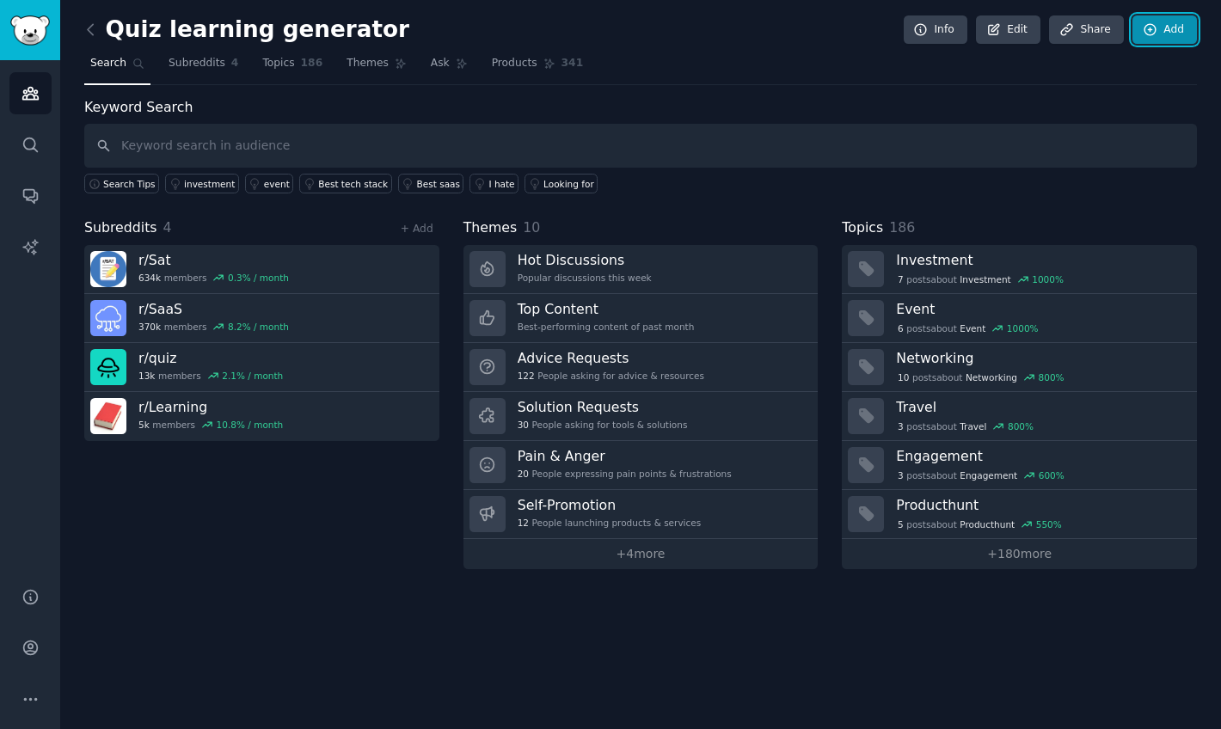
click at [1172, 25] on link "Add" at bounding box center [1165, 29] width 65 height 29
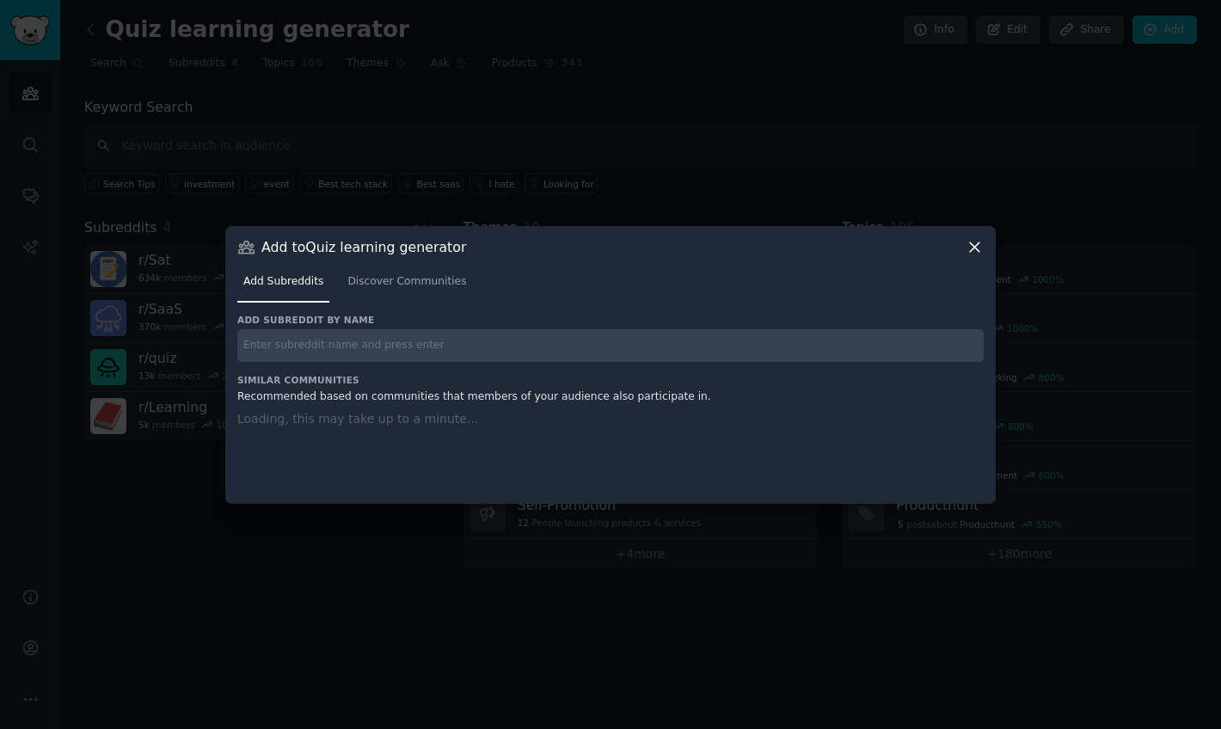
click at [512, 341] on input "text" at bounding box center [610, 346] width 747 height 34
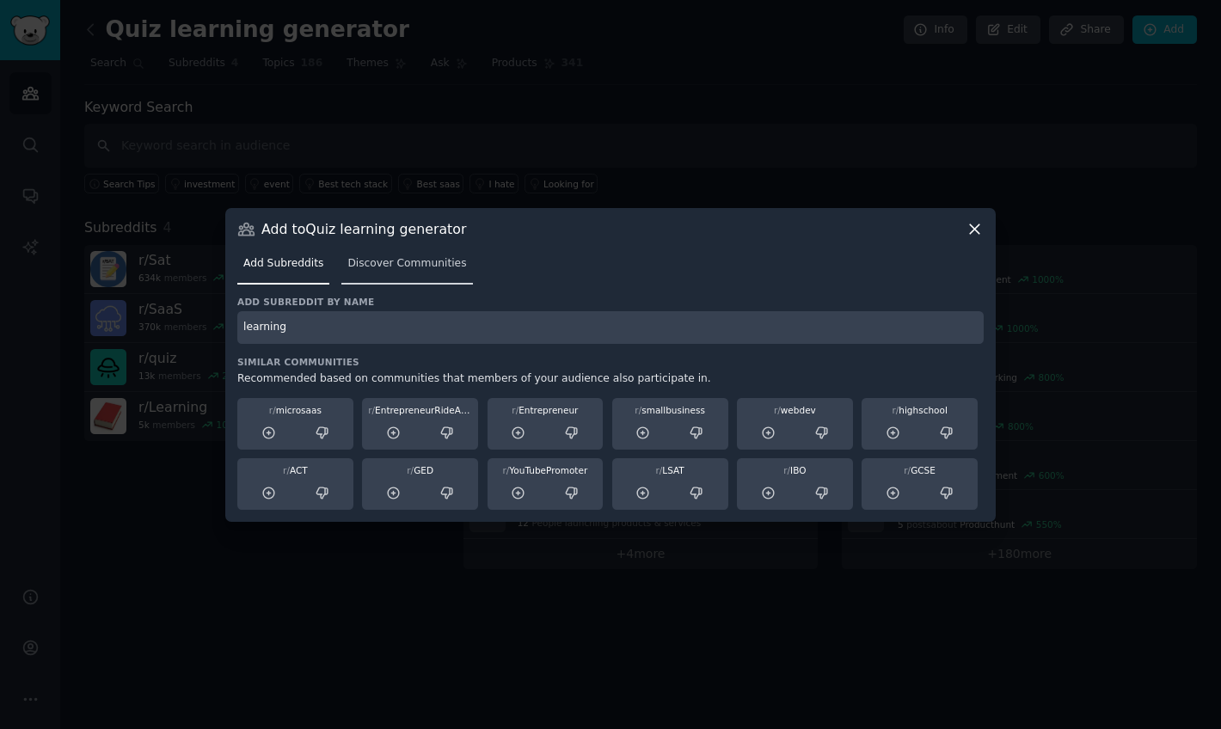
type input "learning"
click at [422, 262] on span "Discover Communities" at bounding box center [407, 263] width 119 height 15
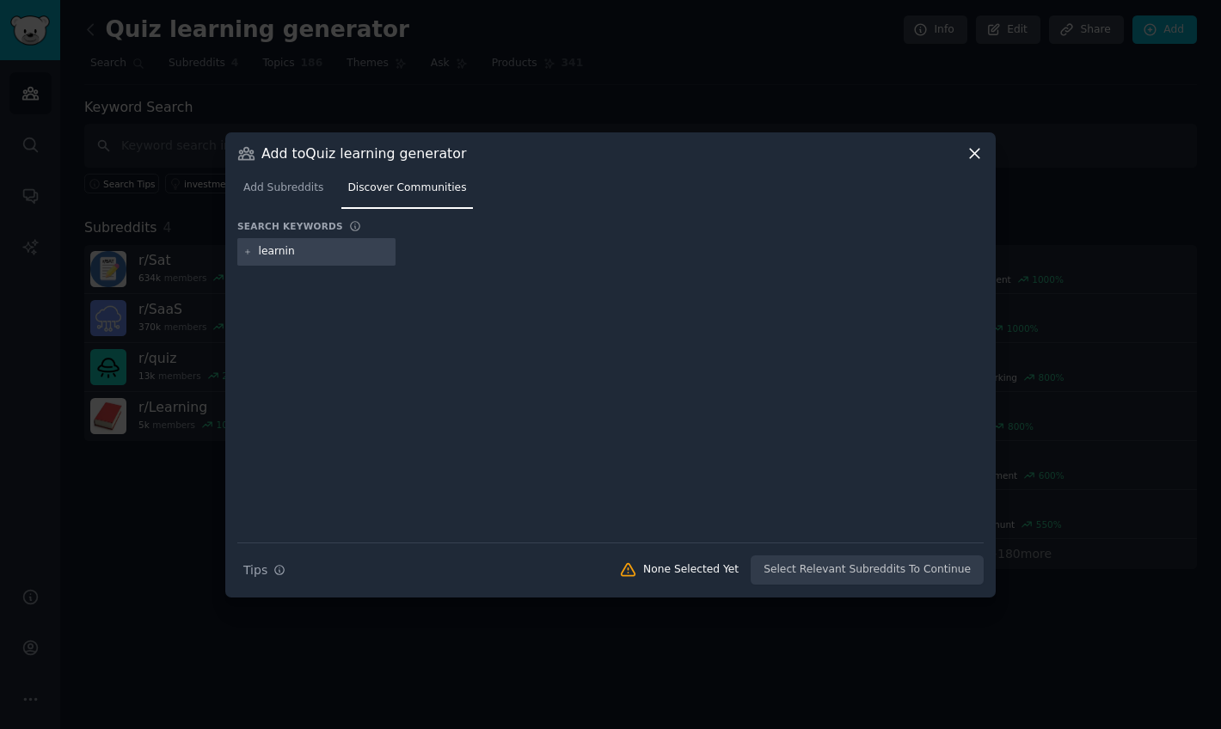
type input "learning"
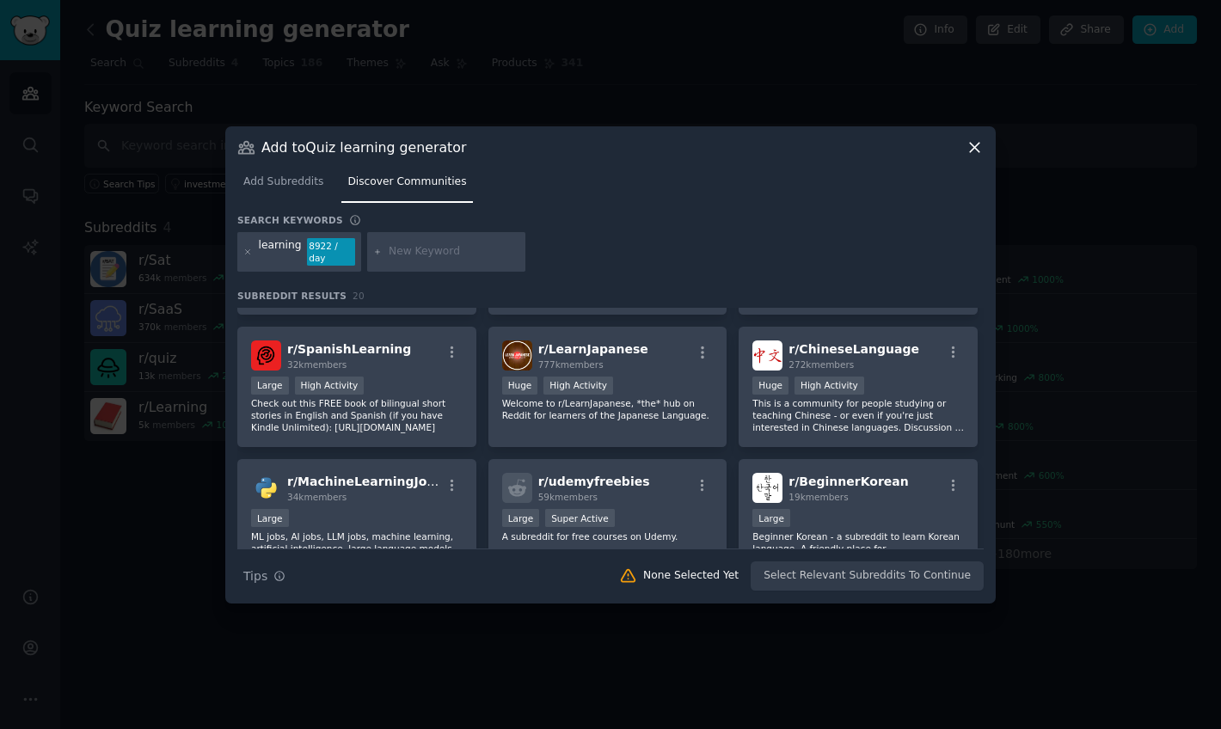
scroll to position [257, 0]
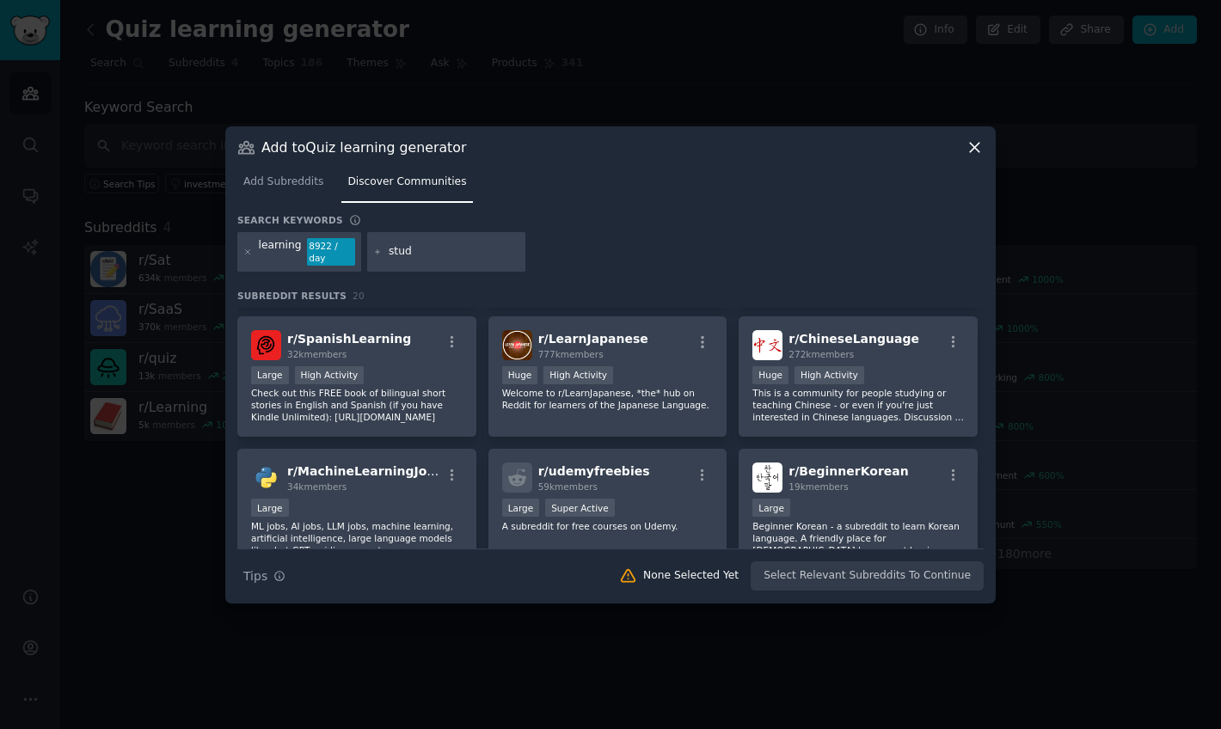
type input "study"
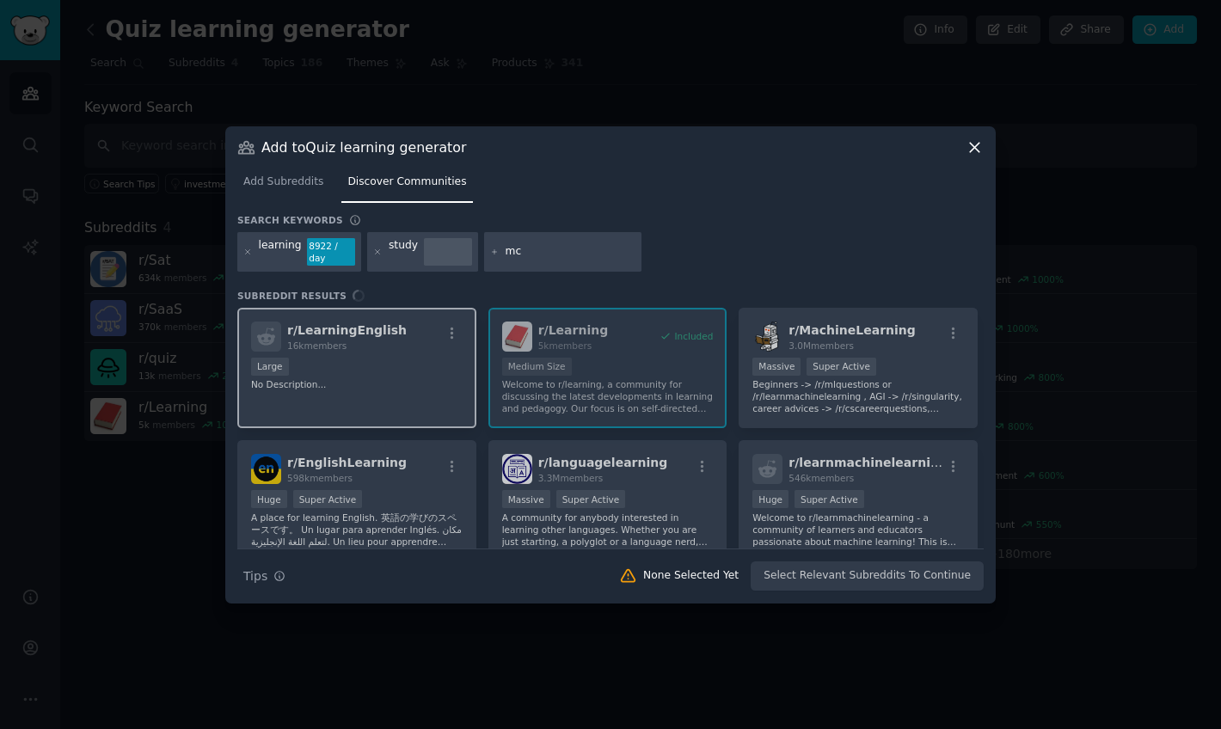
type input "mcq"
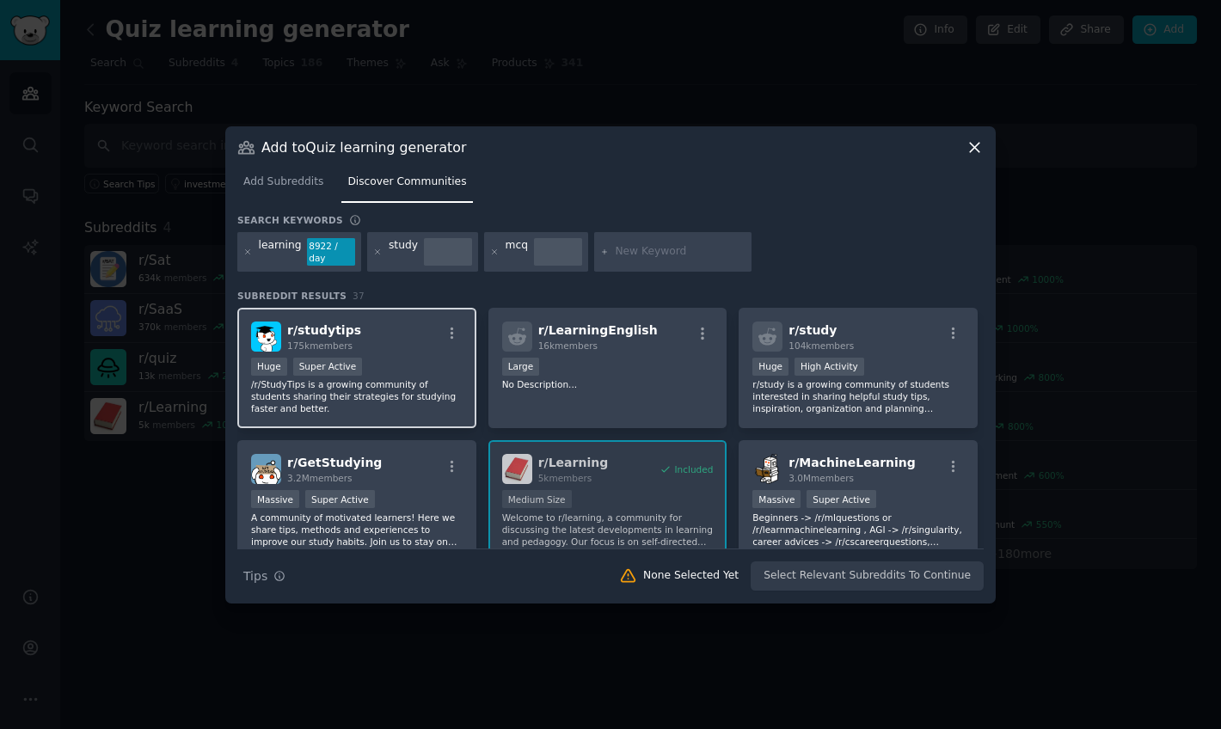
click at [359, 329] on div "r/ studytips 175k members" at bounding box center [357, 337] width 212 height 30
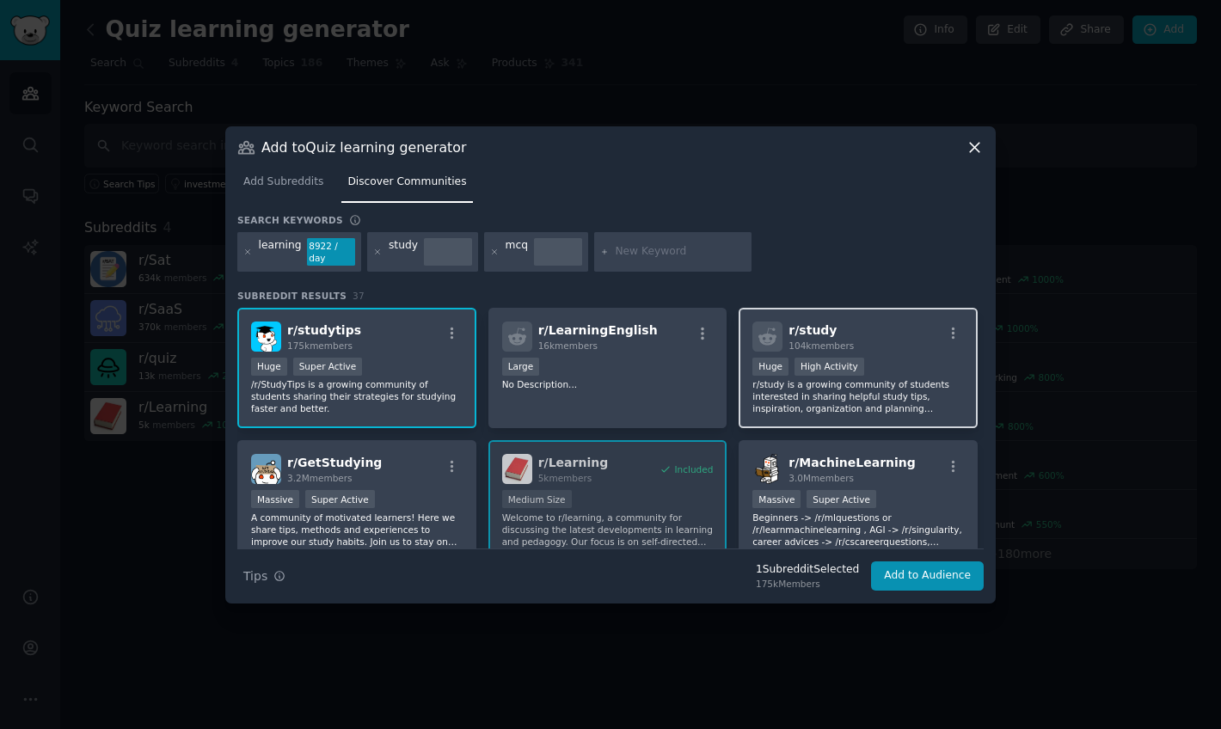
click at [876, 375] on div ">= 80th percentile for submissions / day Huge High Activity" at bounding box center [859, 369] width 212 height 22
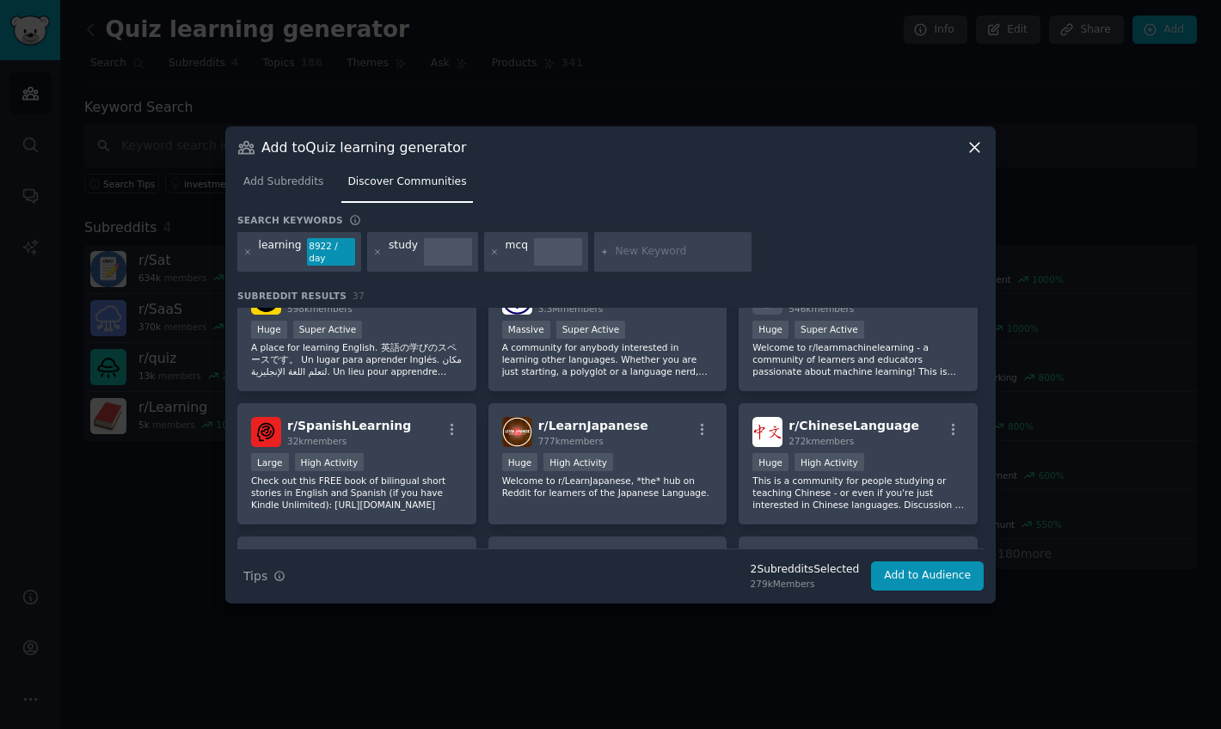
scroll to position [304, 0]
click at [375, 256] on div at bounding box center [377, 252] width 9 height 28
click at [376, 252] on icon at bounding box center [378, 251] width 4 height 4
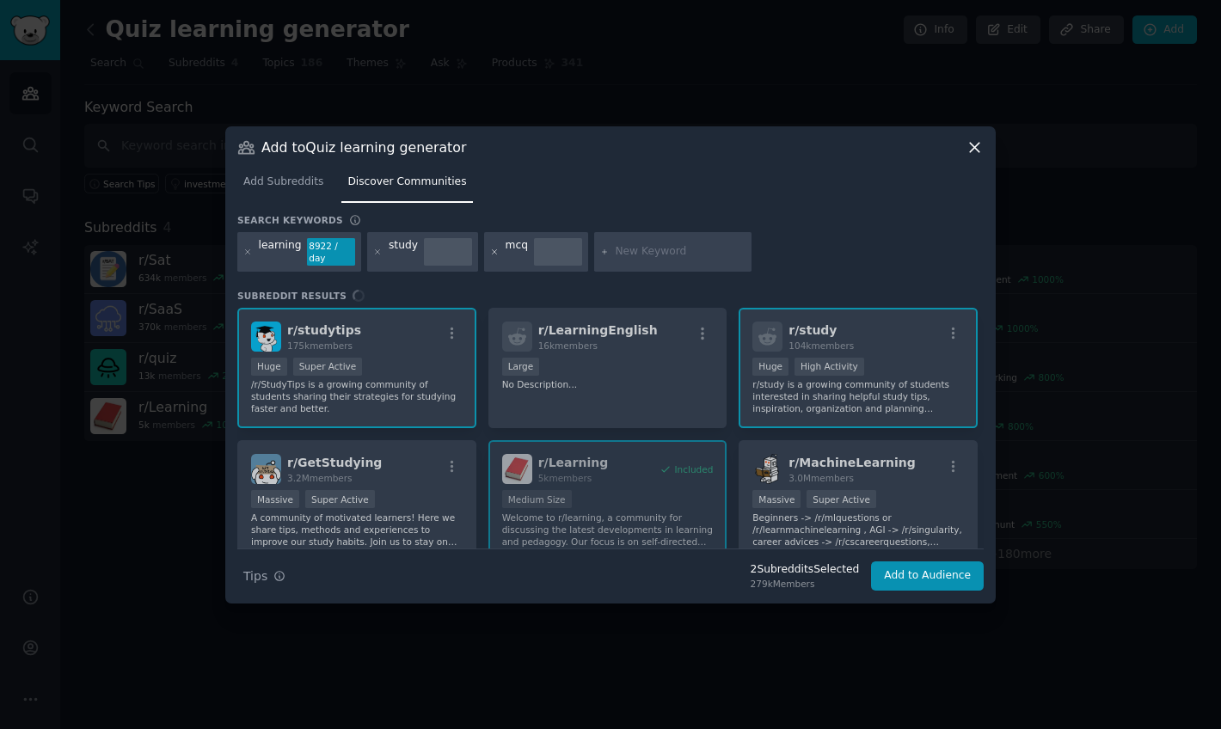
click at [490, 255] on icon at bounding box center [494, 252] width 9 height 9
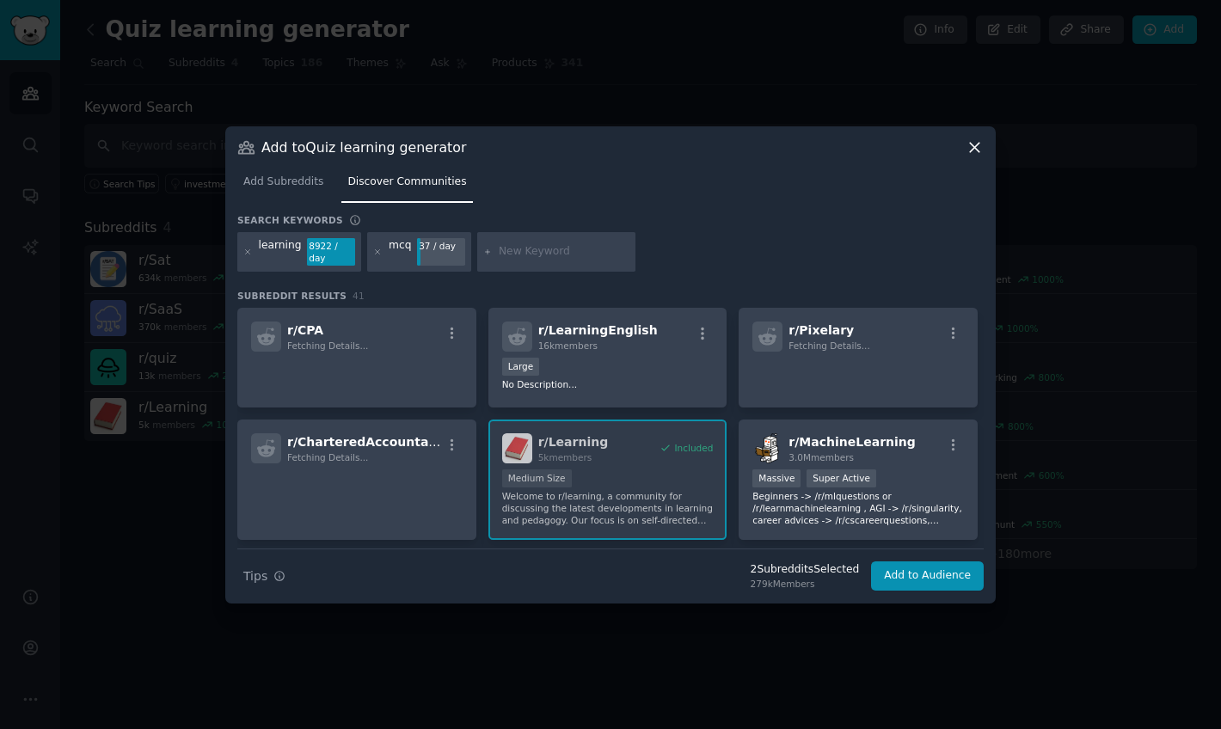
click at [539, 249] on input "text" at bounding box center [564, 251] width 131 height 15
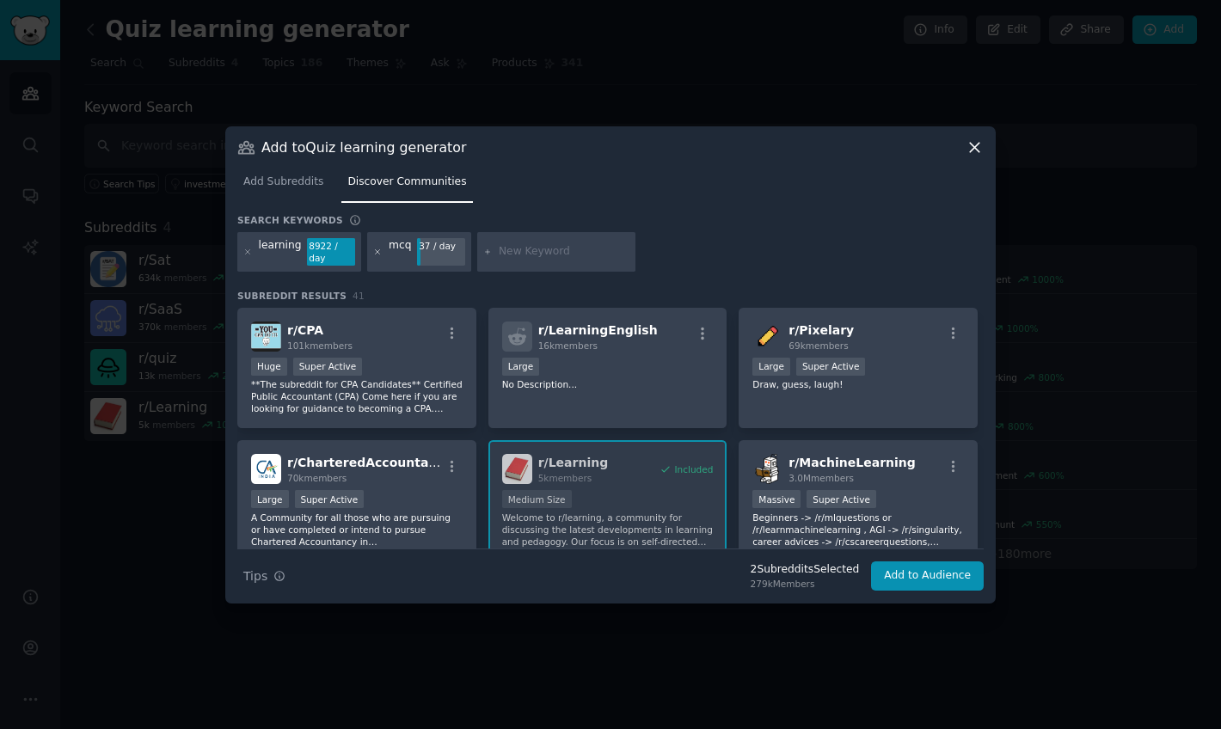
click at [377, 252] on icon at bounding box center [377, 252] width 9 height 9
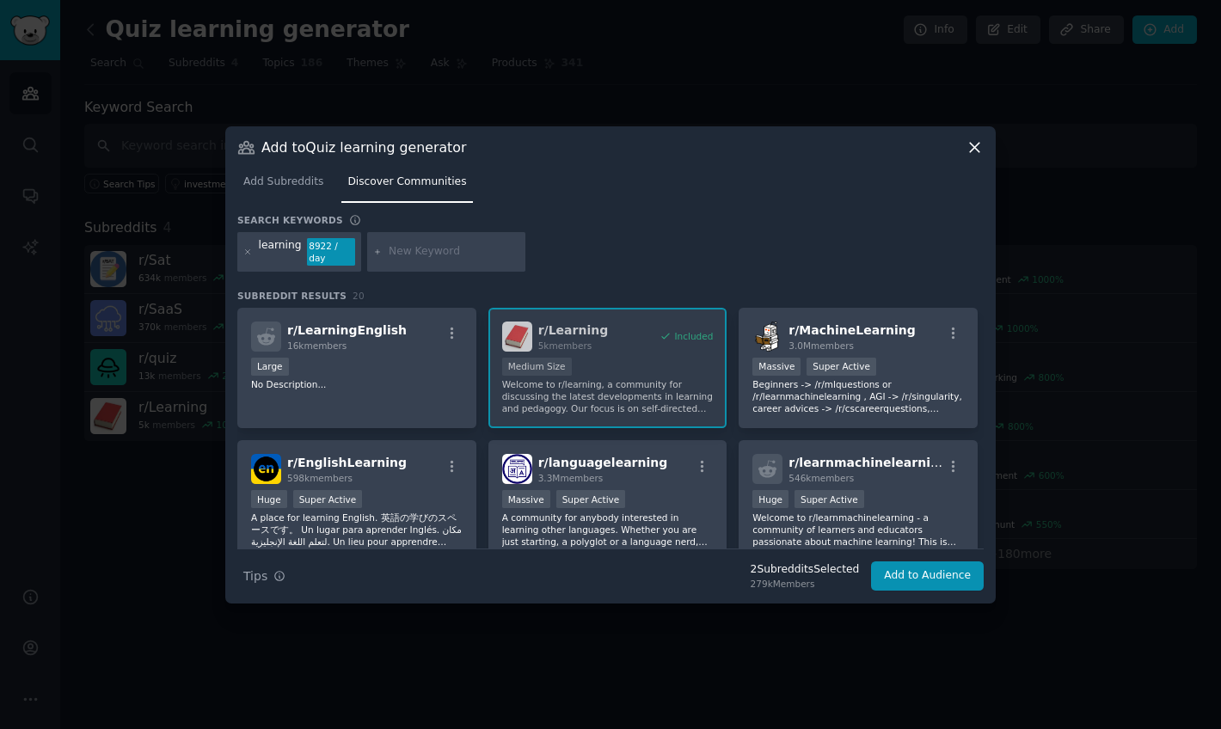
click at [453, 257] on input "text" at bounding box center [454, 251] width 131 height 15
type input "MCQs"
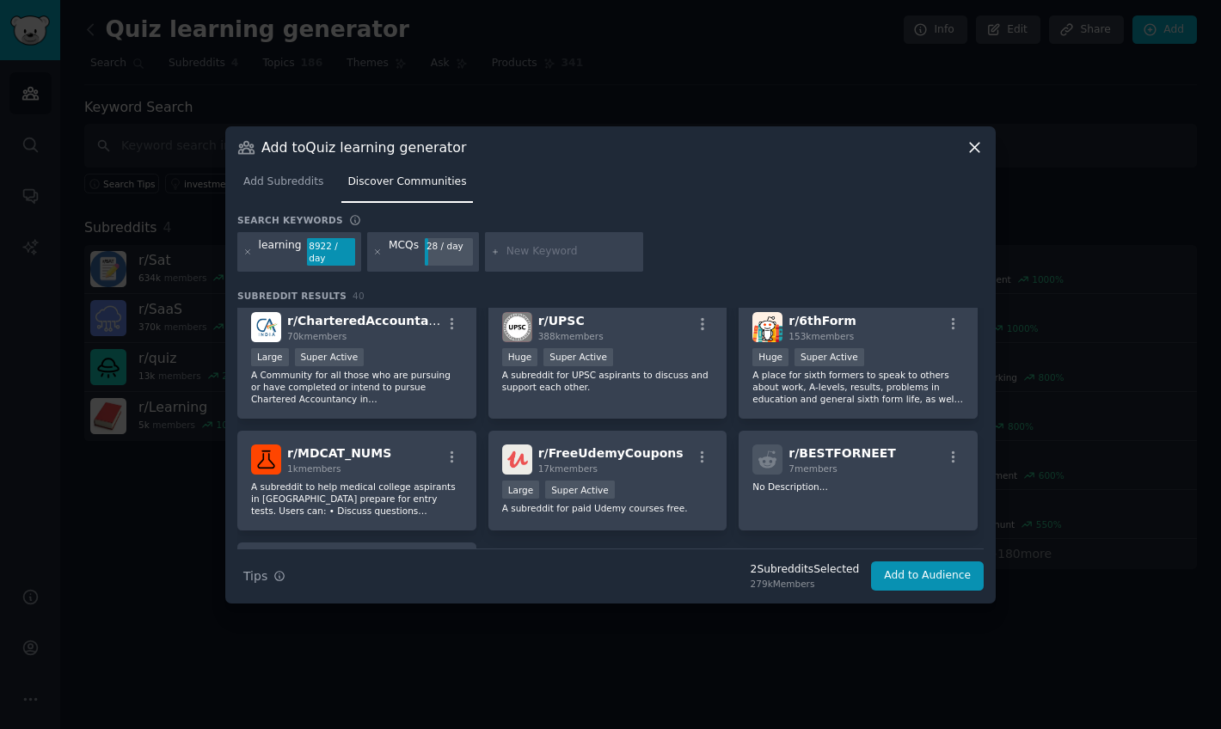
scroll to position [1417, 0]
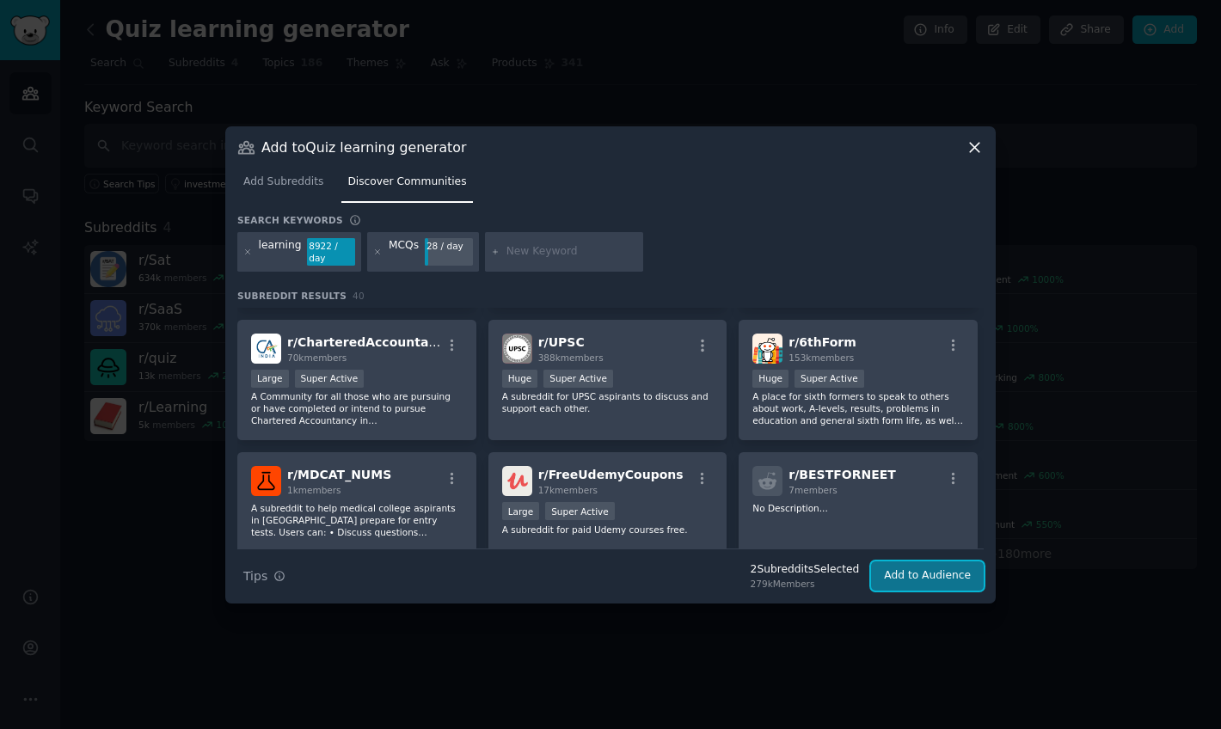
click at [930, 569] on button "Add to Audience" at bounding box center [927, 576] width 113 height 29
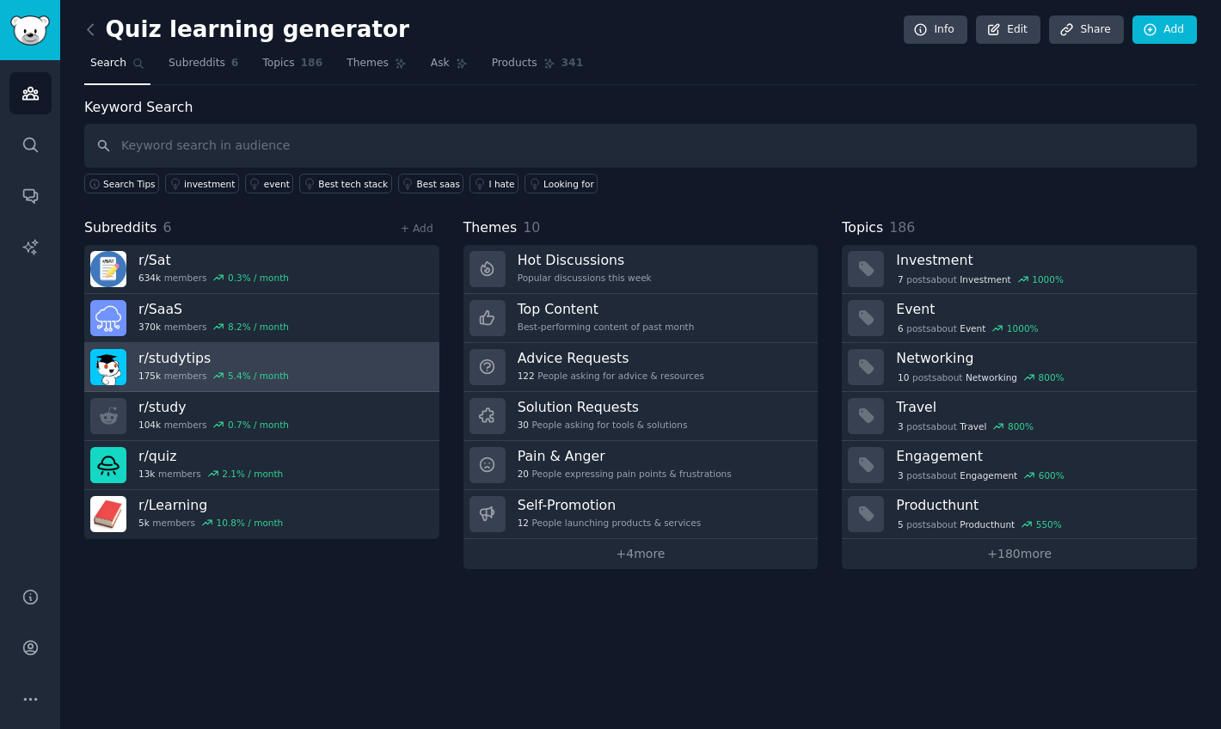
click at [315, 374] on link "r/ studytips 175k members 5.4 % / month" at bounding box center [261, 367] width 355 height 49
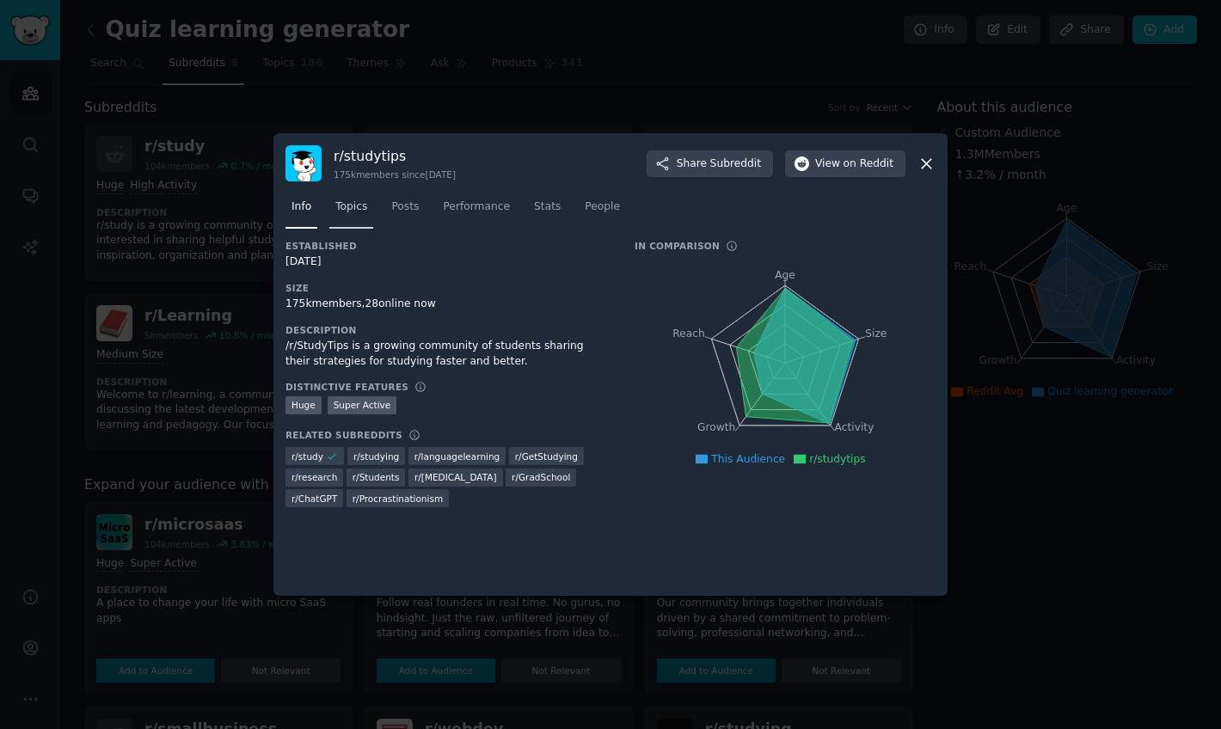
click at [356, 211] on span "Topics" at bounding box center [351, 207] width 32 height 15
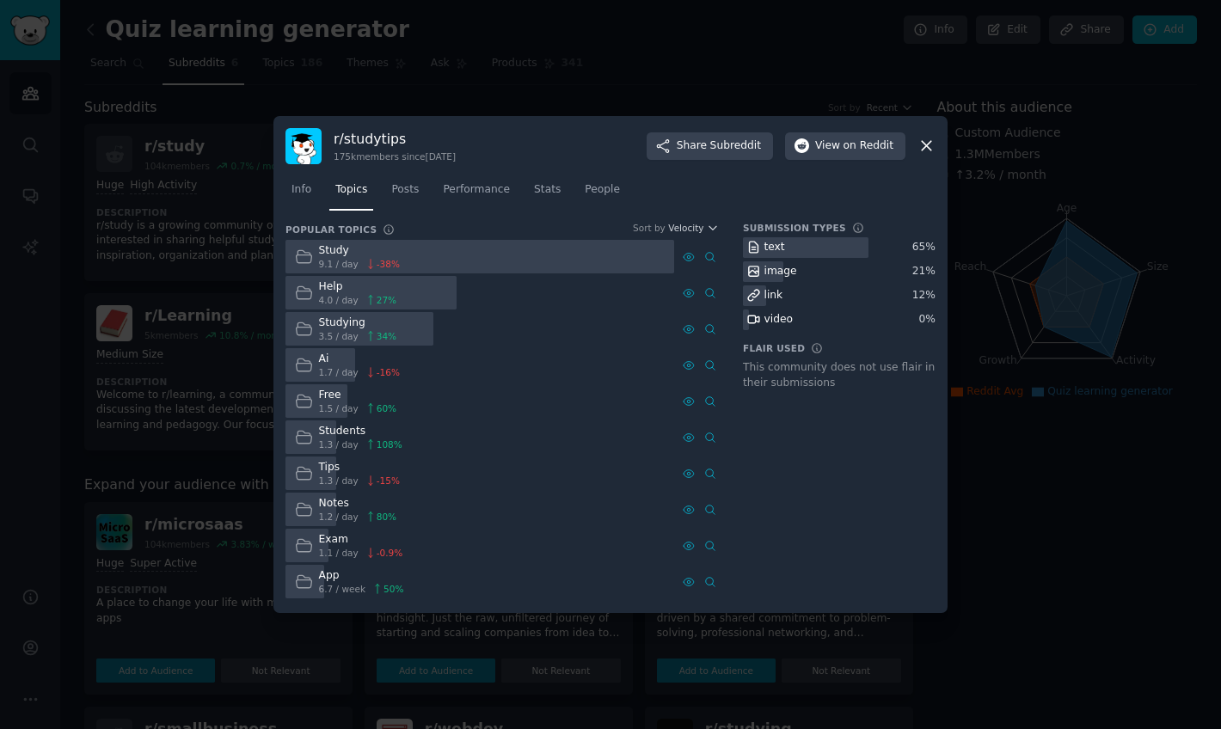
click at [345, 324] on div "Studying" at bounding box center [358, 323] width 78 height 15
click at [299, 335] on icon at bounding box center [303, 329] width 15 height 12
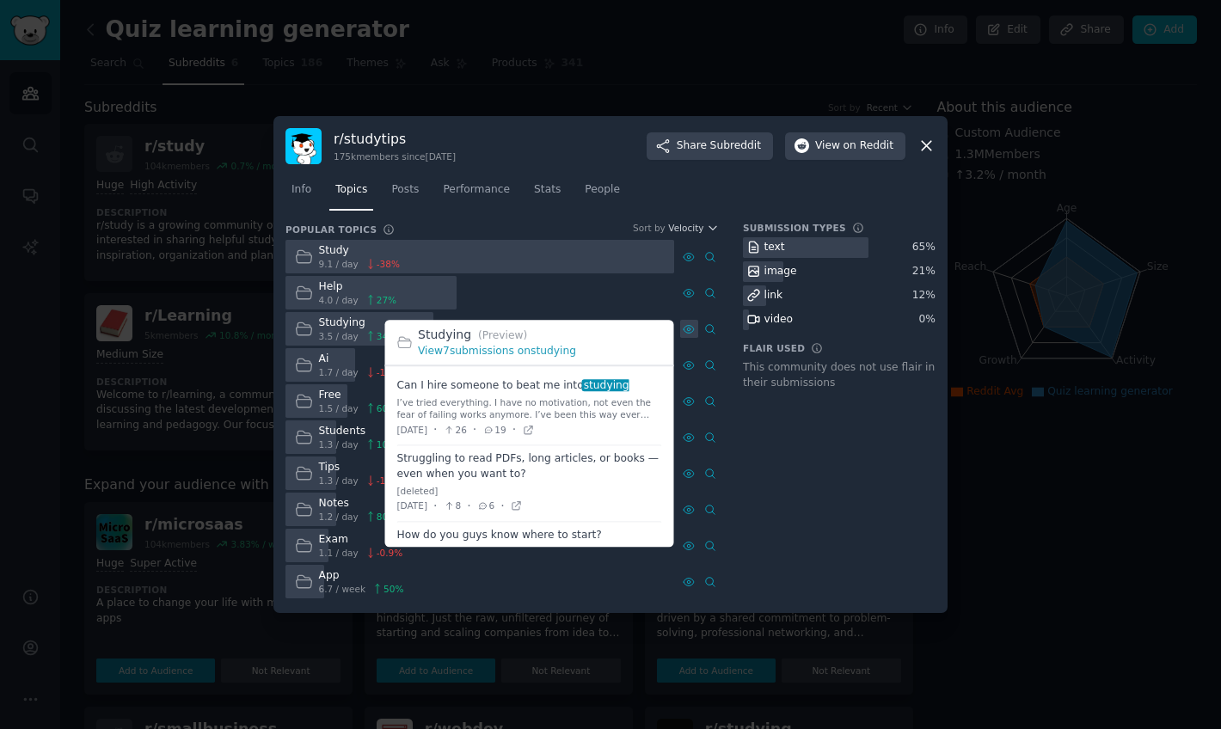
click at [687, 331] on icon at bounding box center [689, 329] width 12 height 12
click at [578, 462] on span at bounding box center [529, 484] width 265 height 76
click at [523, 506] on icon at bounding box center [517, 507] width 12 height 12
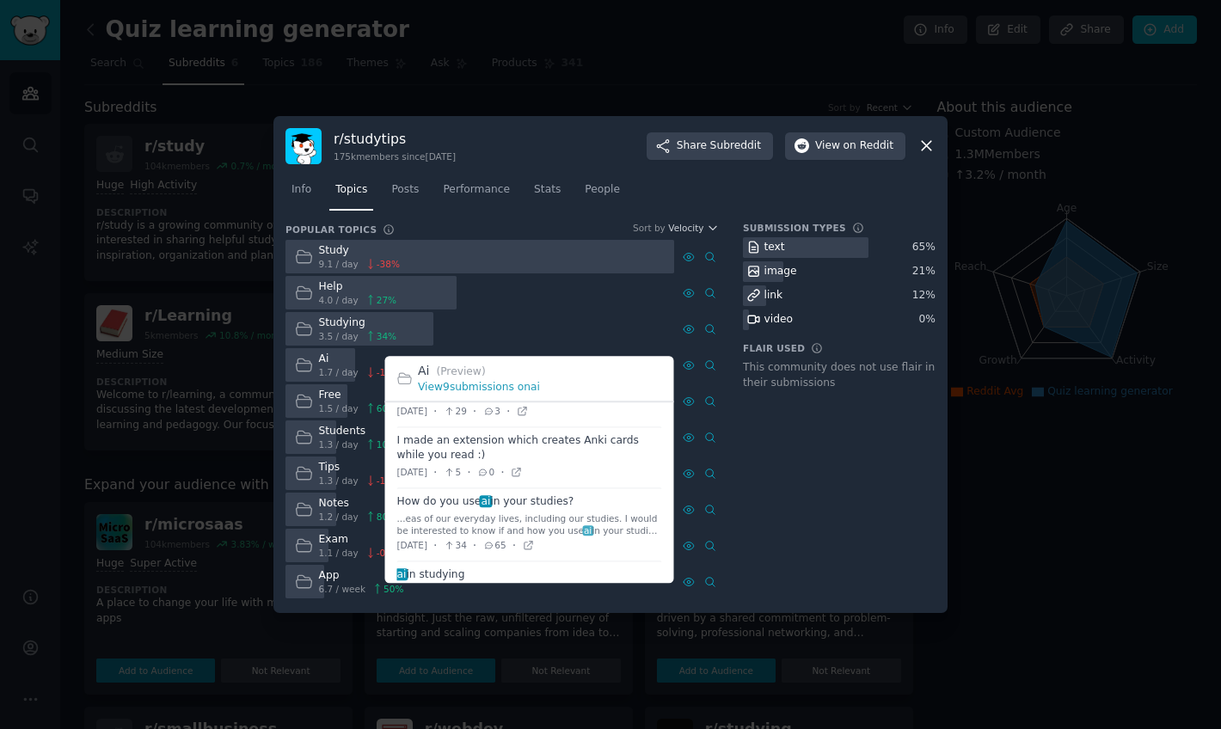
scroll to position [181, 0]
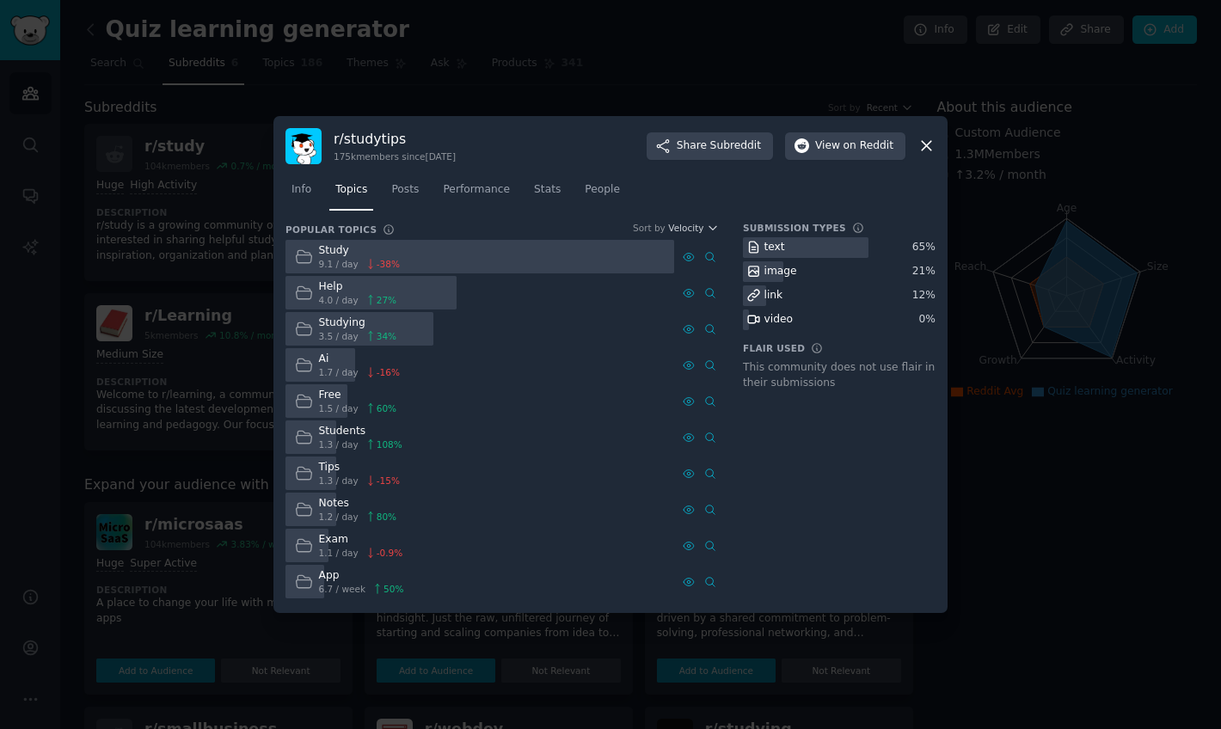
click at [926, 152] on icon at bounding box center [927, 146] width 18 height 18
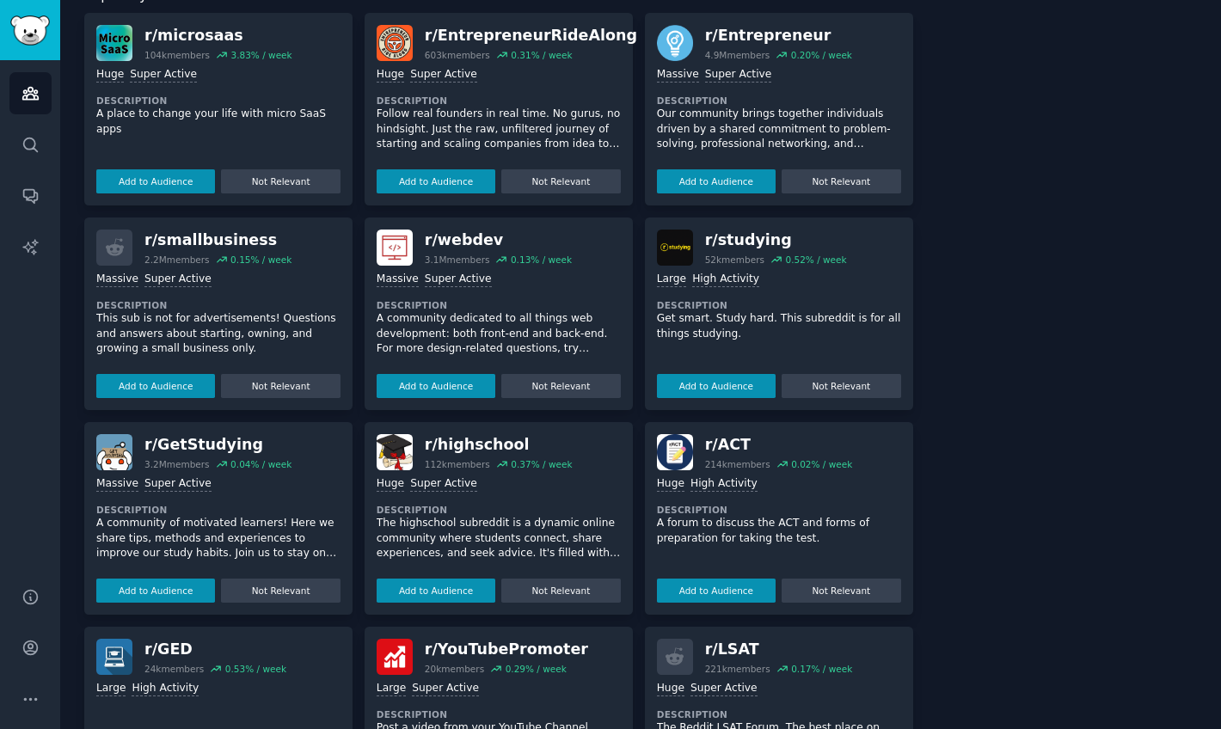
scroll to position [526, 0]
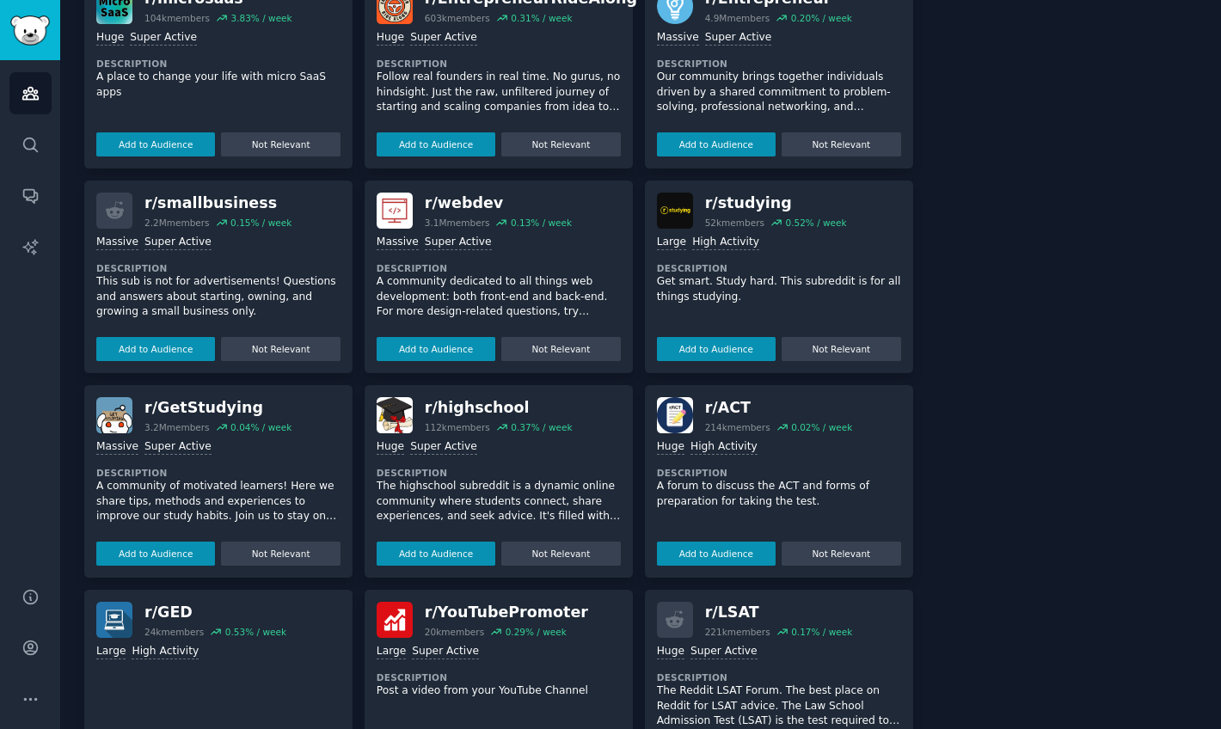
click at [215, 402] on div "r/ GetStudying" at bounding box center [218, 408] width 147 height 22
click at [166, 544] on button "Add to Audience" at bounding box center [155, 554] width 119 height 24
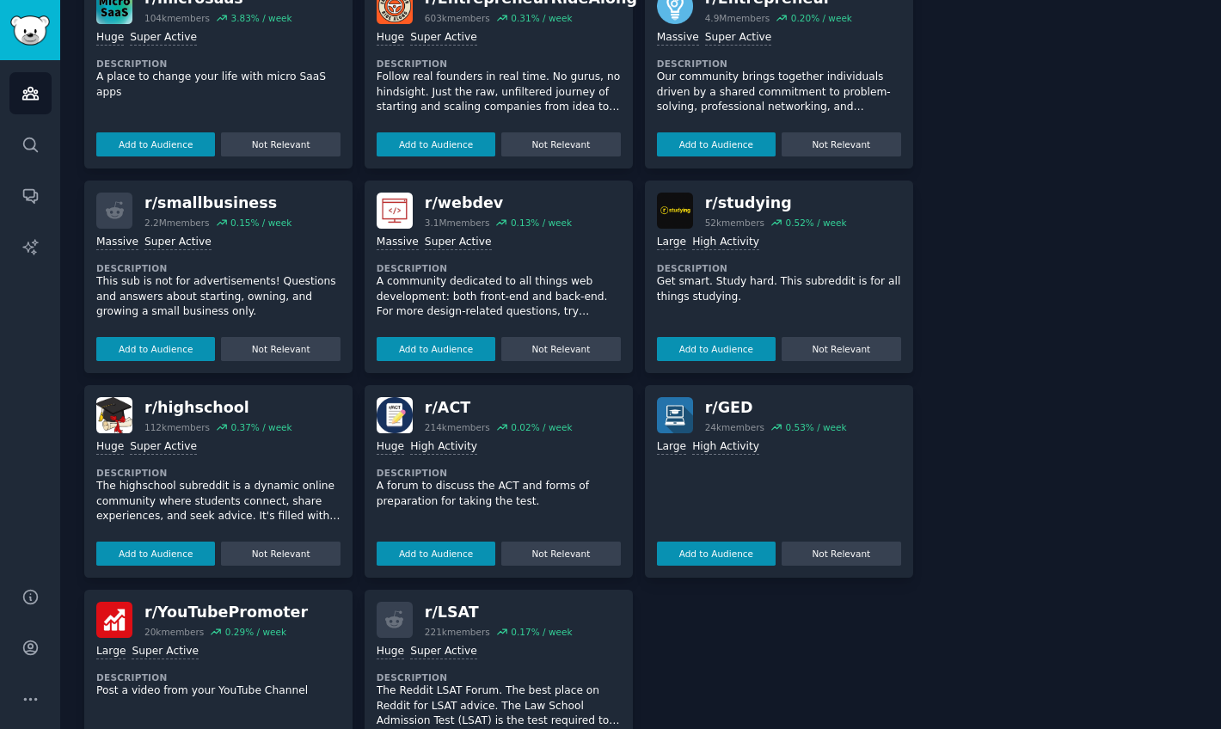
scroll to position [0, 0]
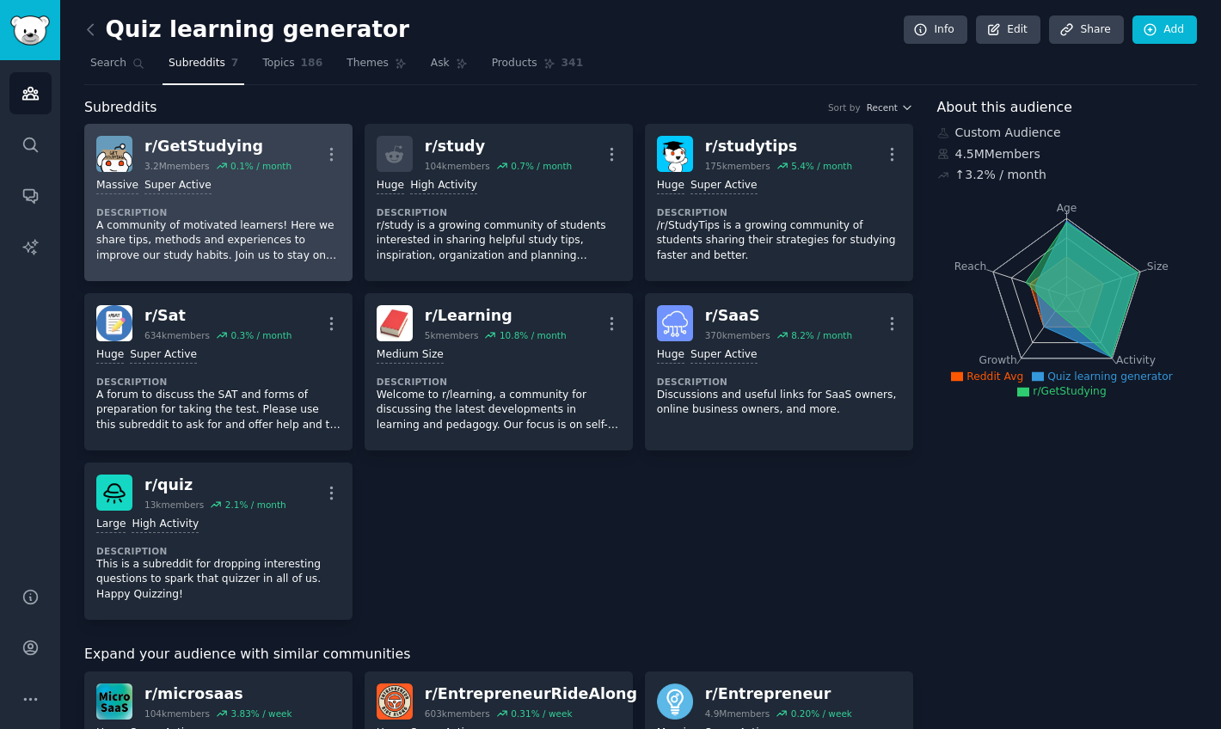
click at [279, 195] on div "Massive Super Active Description A community of motivated learners! Here we sha…" at bounding box center [218, 220] width 244 height 97
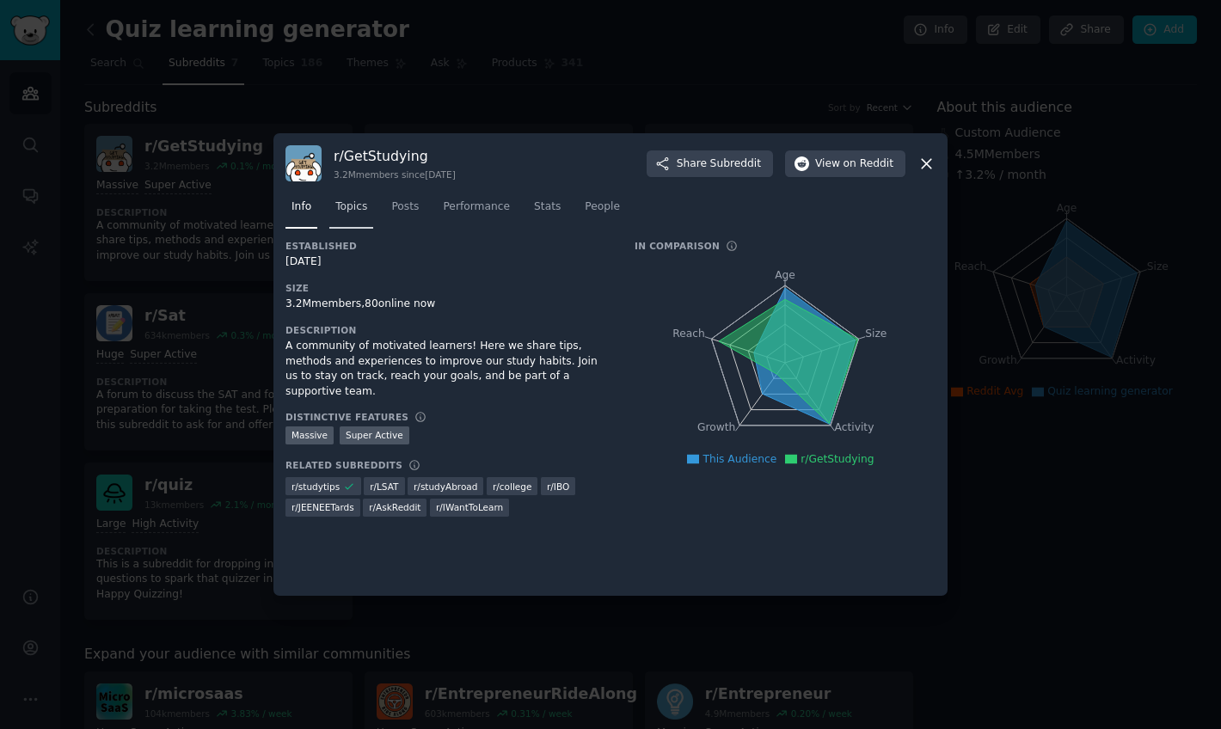
click at [357, 212] on span "Topics" at bounding box center [351, 207] width 32 height 15
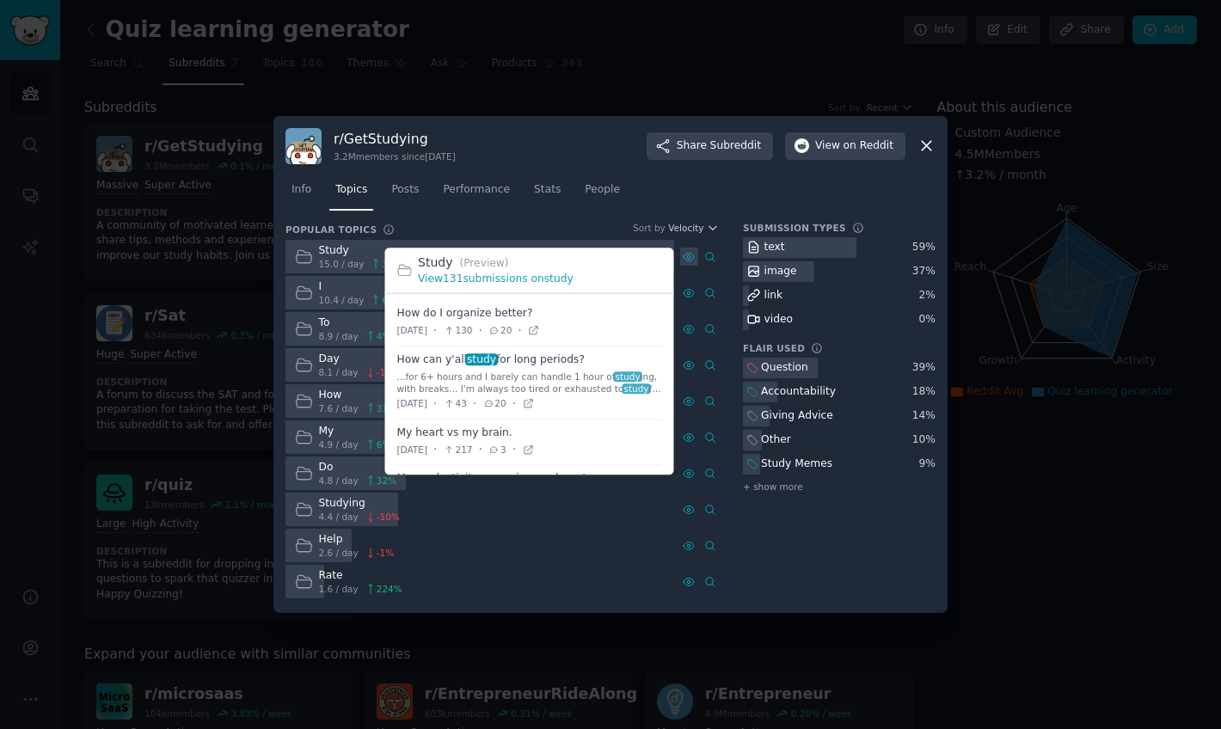
click at [690, 258] on icon at bounding box center [689, 257] width 12 height 12
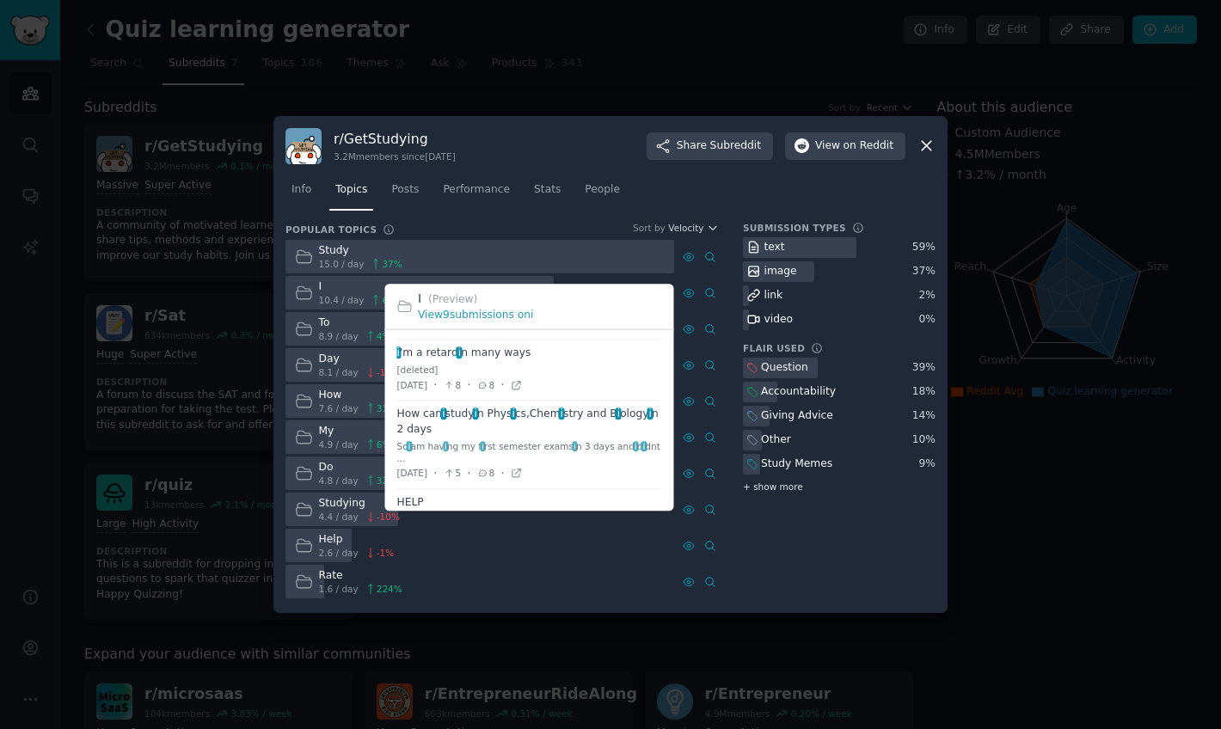
scroll to position [206, 0]
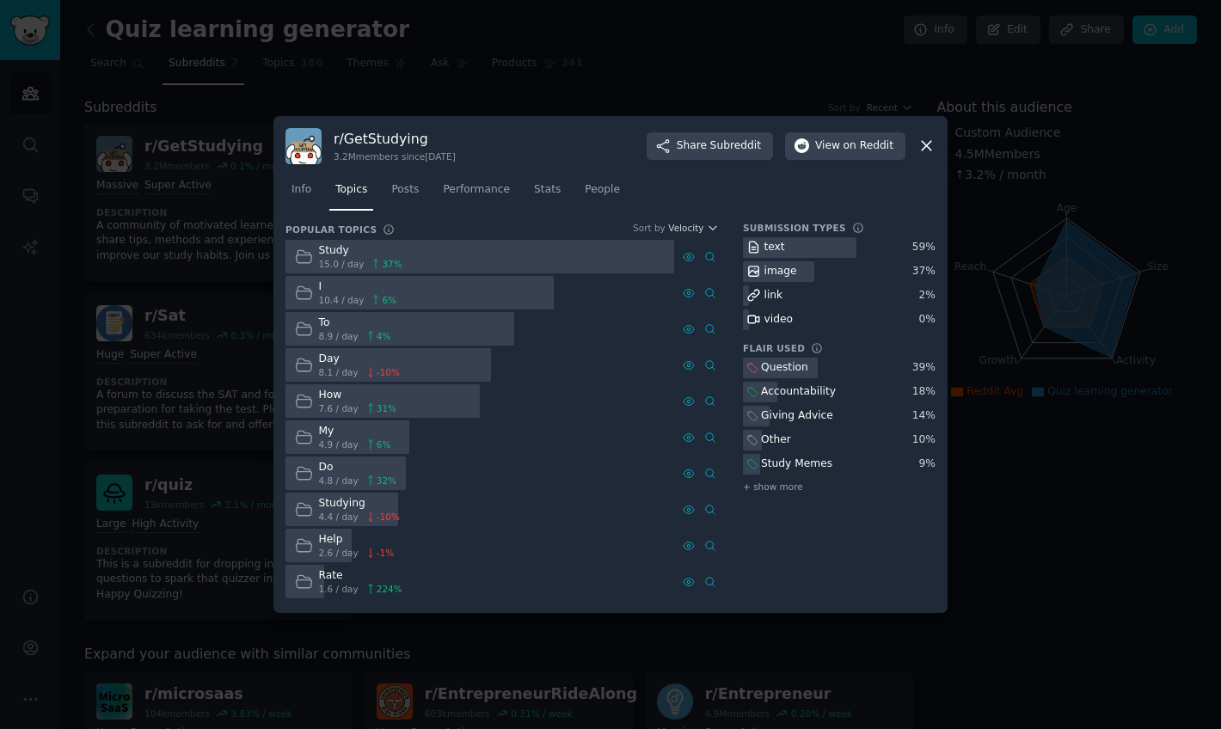
click at [930, 148] on icon at bounding box center [927, 146] width 18 height 18
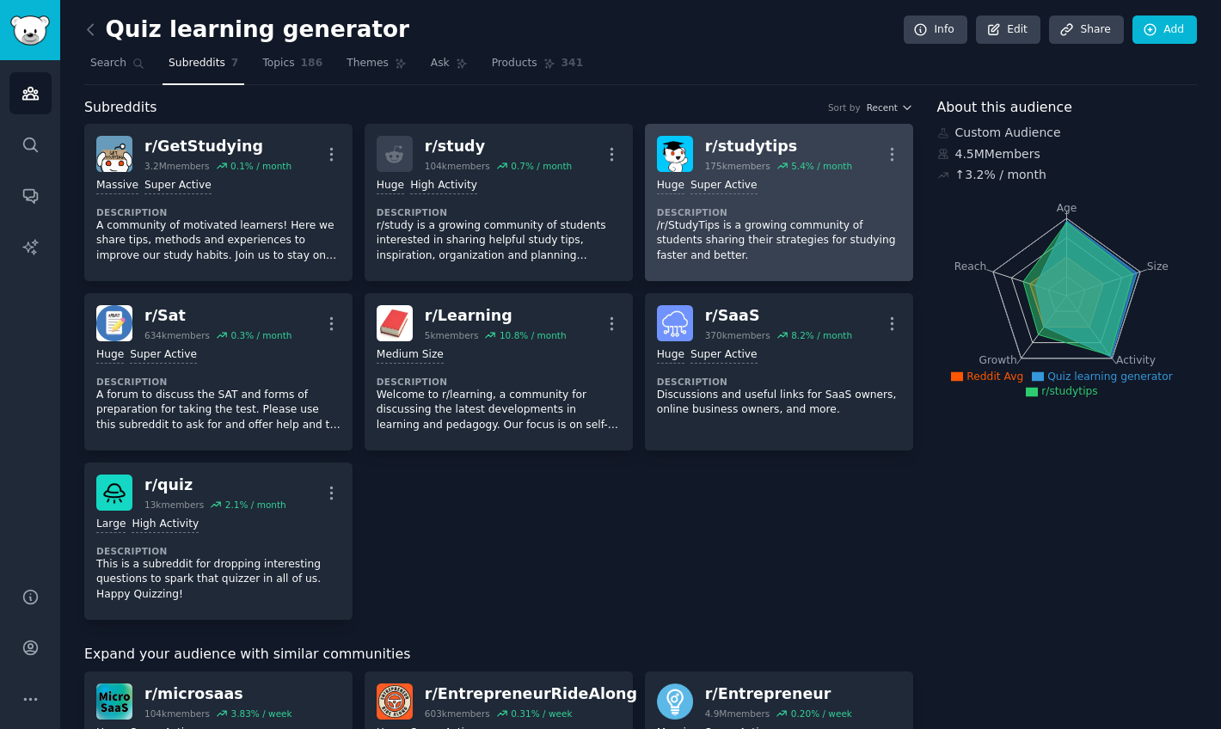
click at [771, 218] on p "/r/StudyTips is a growing community of students sharing their strategies for st…" at bounding box center [779, 241] width 244 height 46
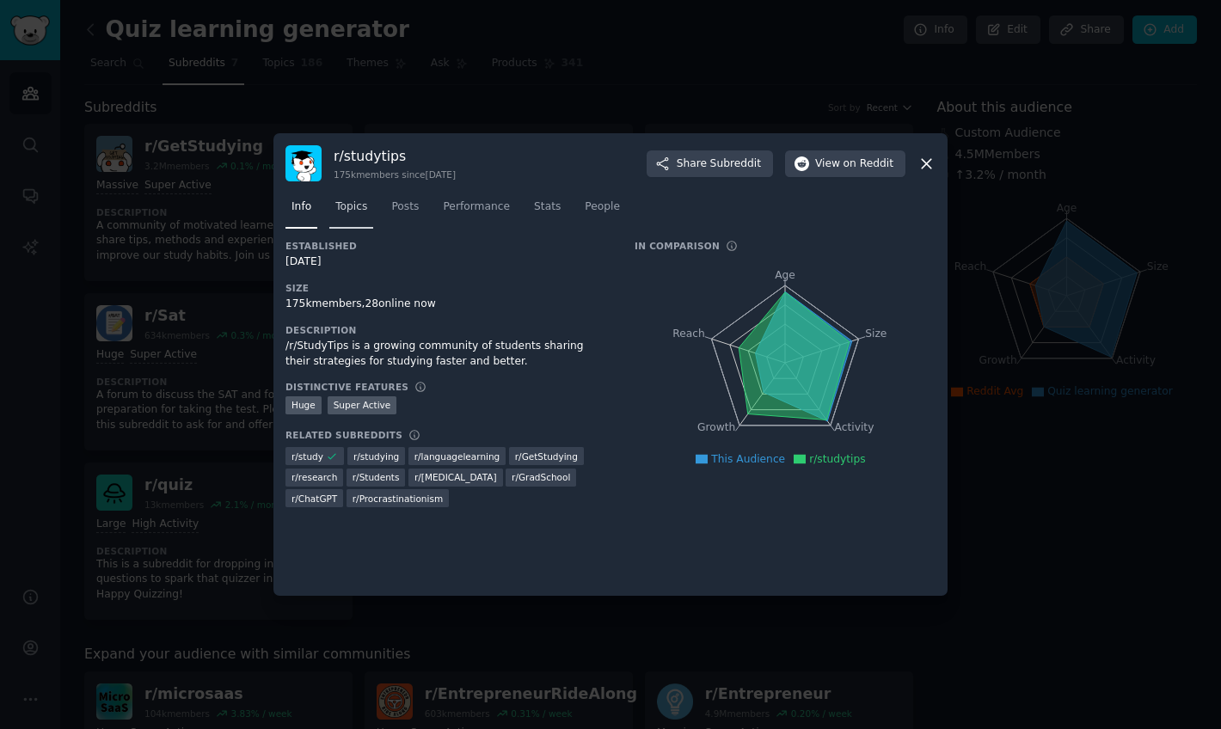
click at [348, 215] on link "Topics" at bounding box center [351, 211] width 44 height 35
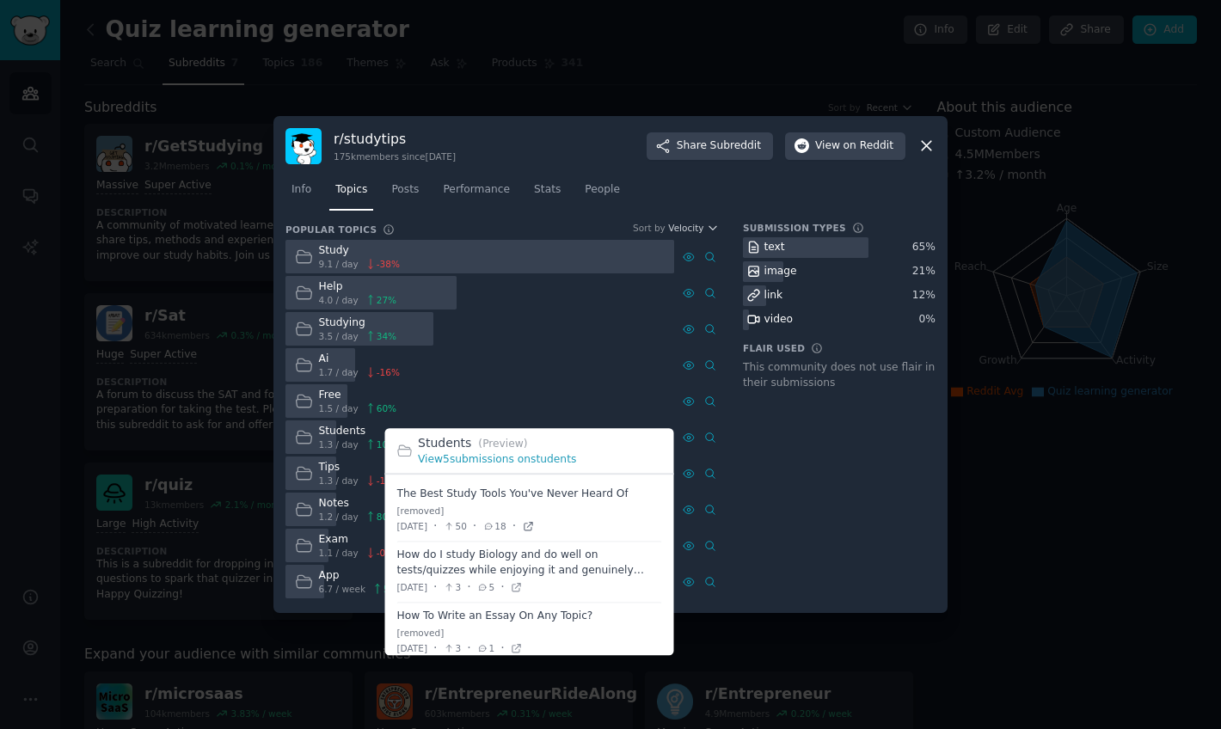
click at [534, 525] on icon at bounding box center [528, 526] width 12 height 12
